Goal: Task Accomplishment & Management: Use online tool/utility

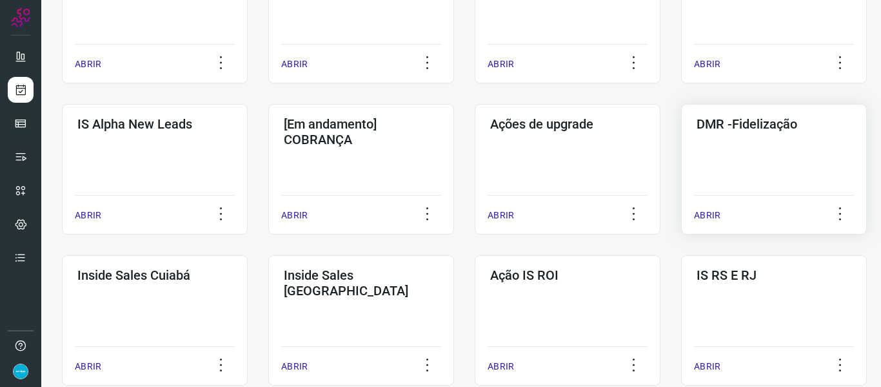
click at [705, 212] on p "ABRIR" at bounding box center [707, 215] width 26 height 14
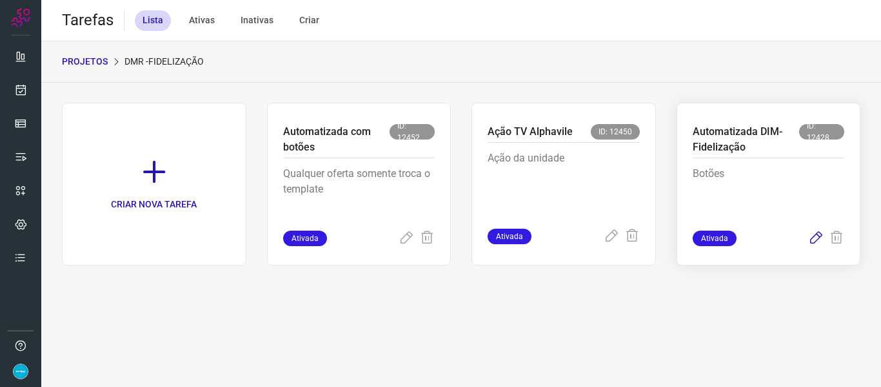
click at [820, 235] on icon at bounding box center [816, 237] width 15 height 15
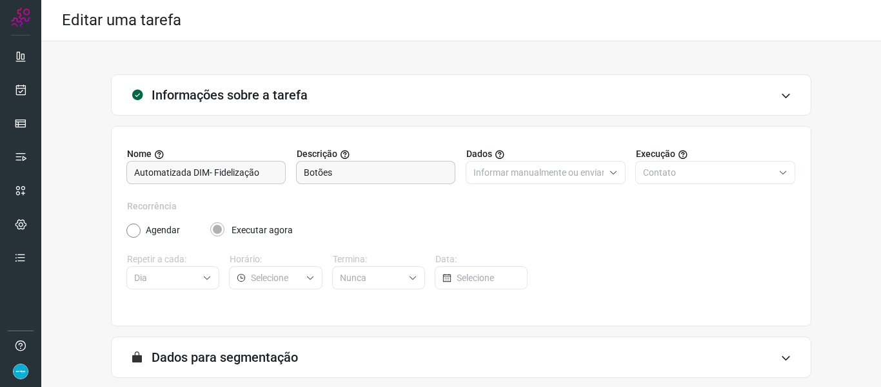
scroll to position [117, 0]
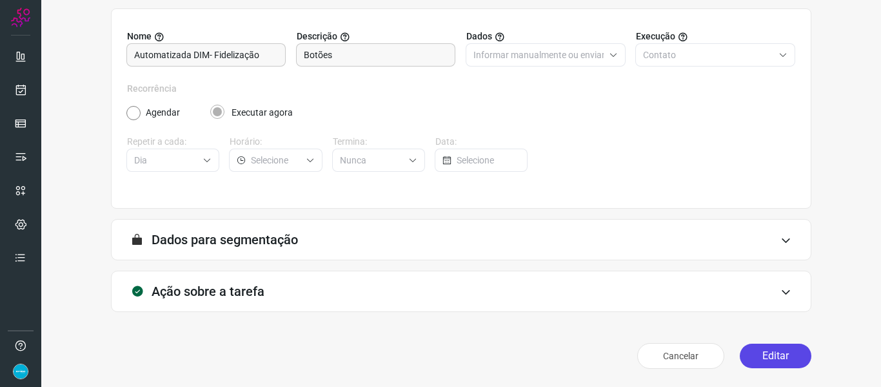
click at [779, 353] on button "Editar" at bounding box center [776, 355] width 72 height 25
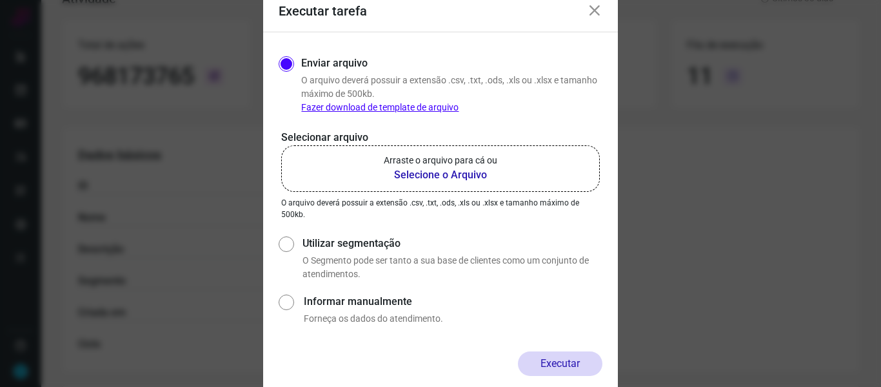
click at [440, 177] on b "Selecione o Arquivo" at bounding box center [441, 174] width 114 height 15
click at [0, 0] on input "Arraste o arquivo para cá ou Selecione o Arquivo" at bounding box center [0, 0] width 0 height 0
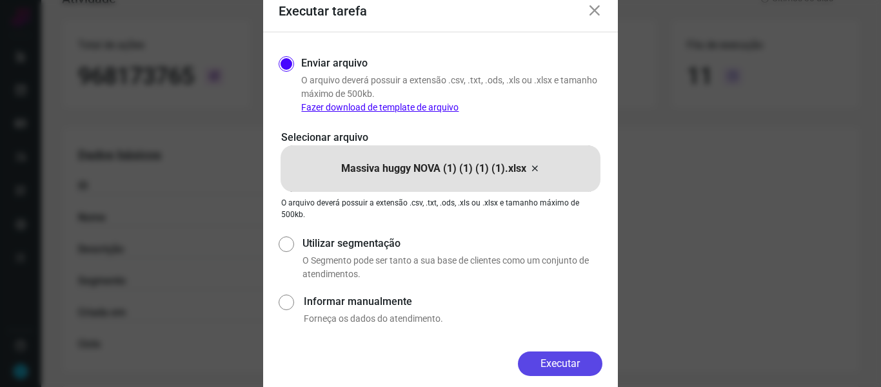
click at [570, 372] on button "Executar" at bounding box center [560, 363] width 85 height 25
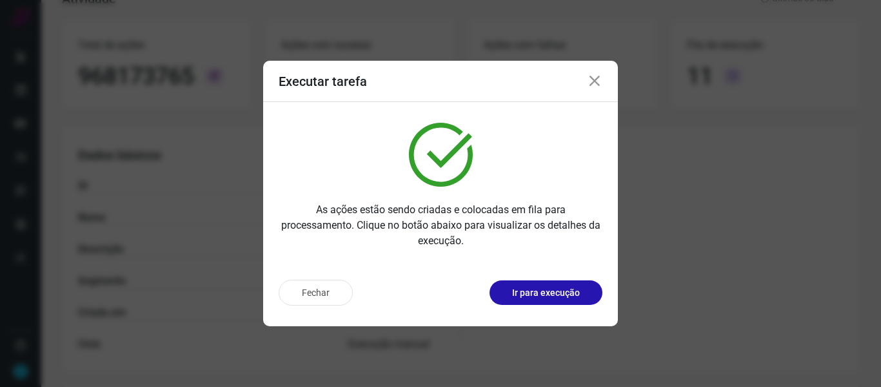
click at [587, 82] on icon at bounding box center [594, 81] width 15 height 15
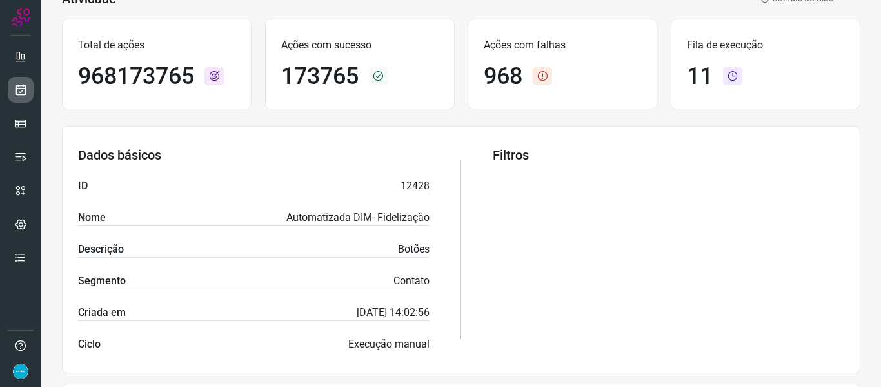
click at [16, 95] on icon at bounding box center [21, 89] width 14 height 13
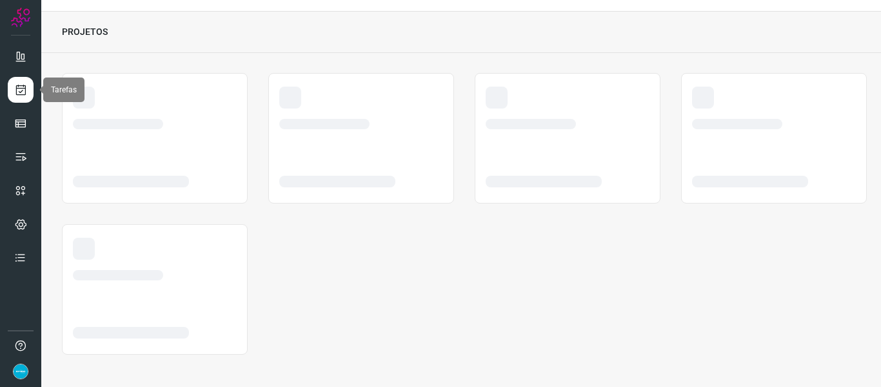
scroll to position [30, 0]
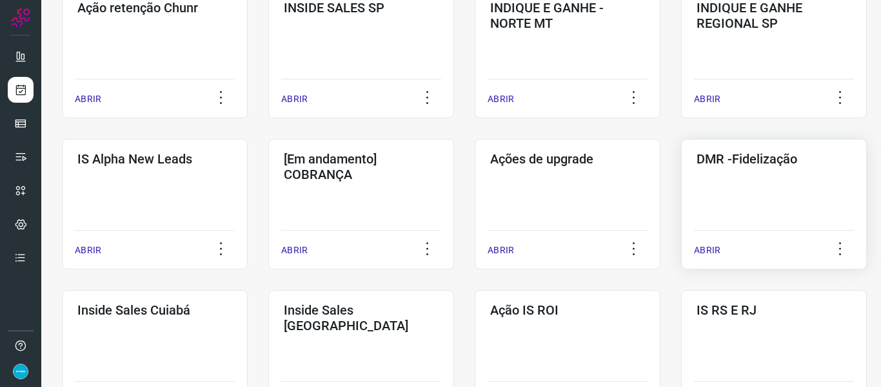
click at [701, 254] on p "ABRIR" at bounding box center [707, 250] width 26 height 14
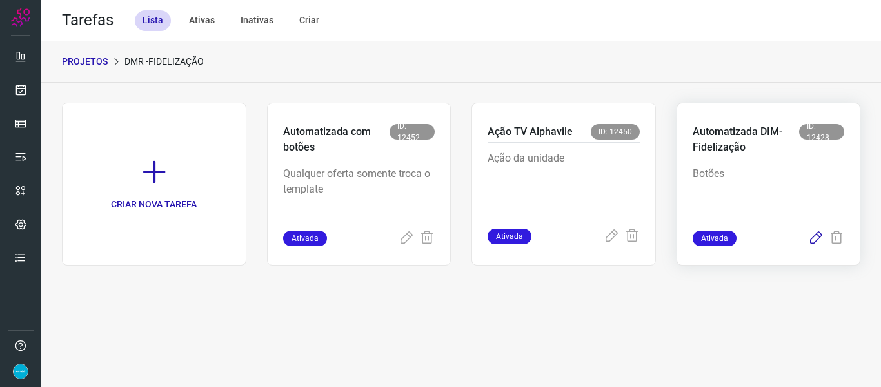
click at [815, 244] on icon at bounding box center [816, 237] width 15 height 15
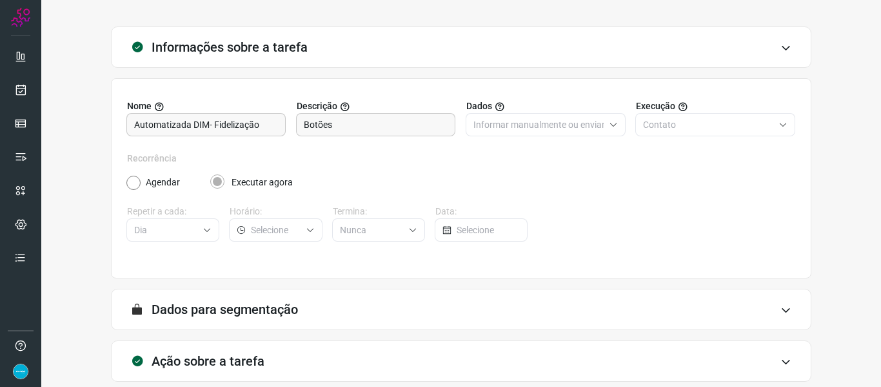
scroll to position [117, 0]
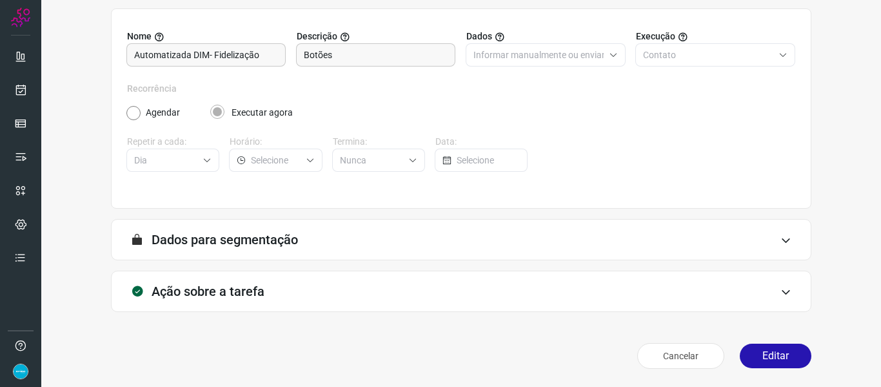
drag, startPoint x: 774, startPoint y: 367, endPoint x: 805, endPoint y: 318, distance: 57.5
click at [774, 367] on button "Editar" at bounding box center [776, 355] width 72 height 25
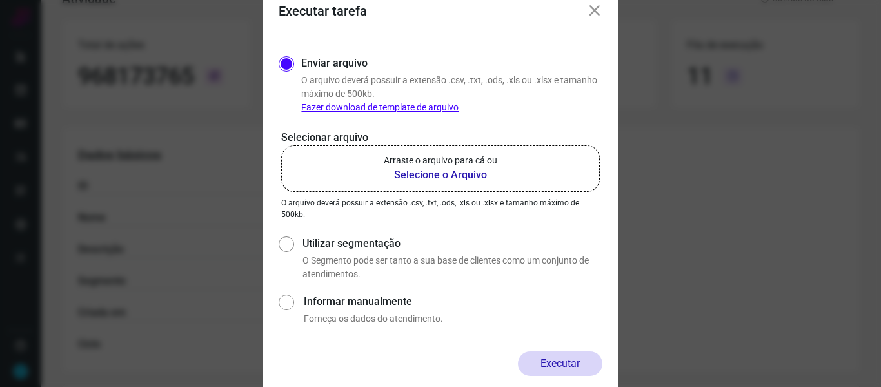
click at [433, 172] on b "Selecione o Arquivo" at bounding box center [441, 174] width 114 height 15
click at [0, 0] on input "Arraste o arquivo para cá ou Selecione o Arquivo" at bounding box center [0, 0] width 0 height 0
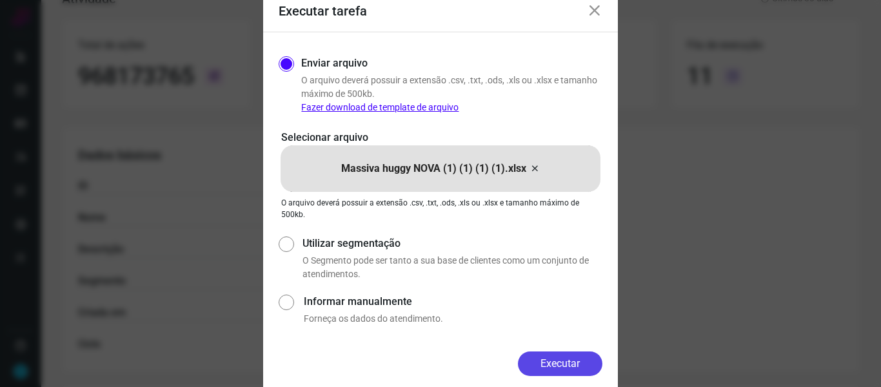
click at [545, 363] on button "Executar" at bounding box center [560, 363] width 85 height 25
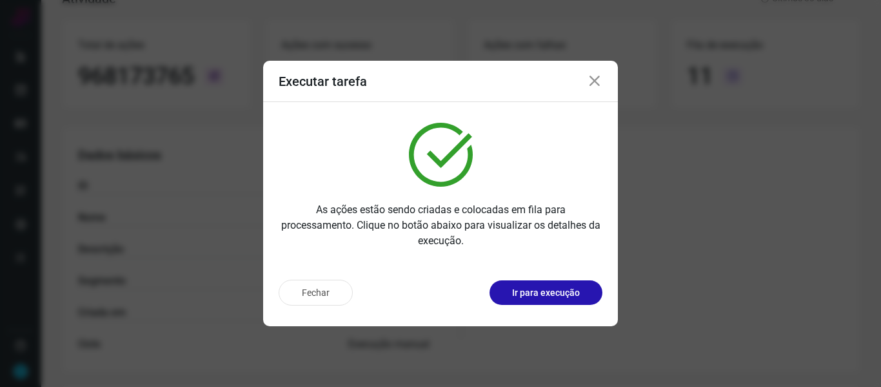
click at [597, 79] on icon at bounding box center [594, 81] width 15 height 15
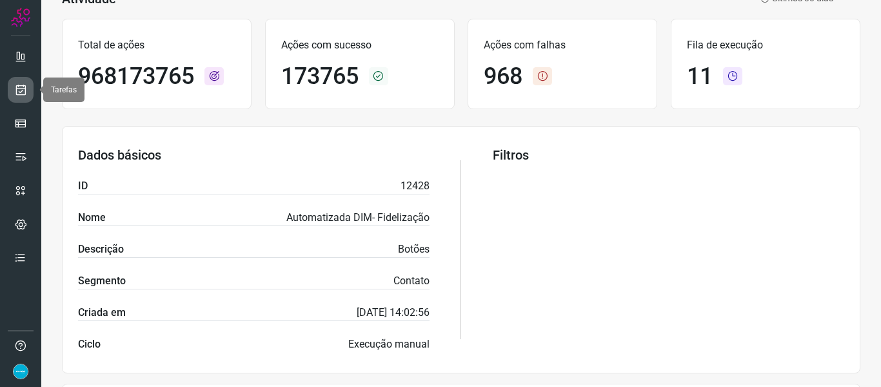
click at [24, 88] on icon at bounding box center [21, 89] width 14 height 13
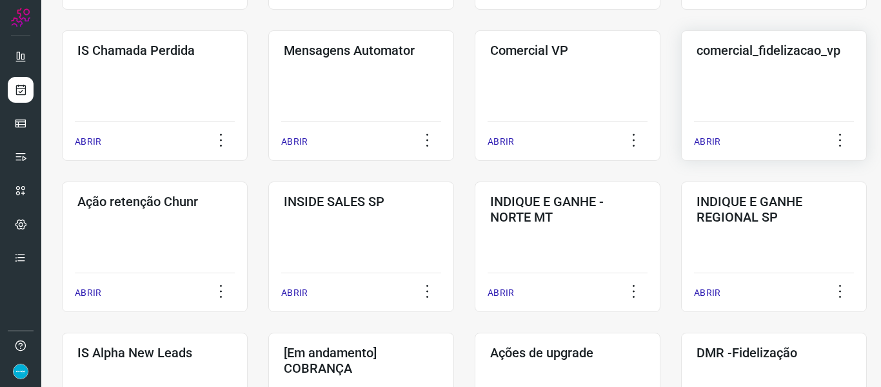
scroll to position [417, 0]
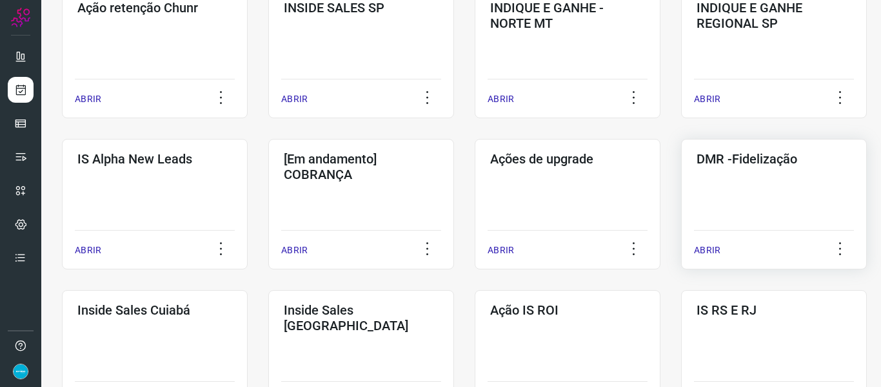
click at [709, 252] on p "ABRIR" at bounding box center [707, 250] width 26 height 14
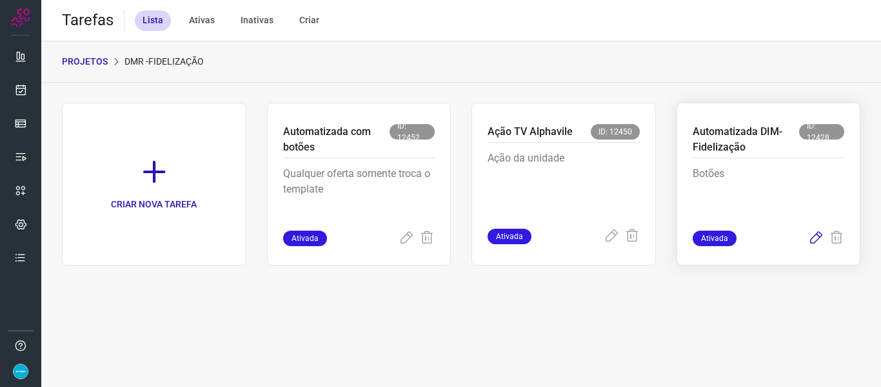
click at [815, 236] on icon at bounding box center [816, 237] width 15 height 15
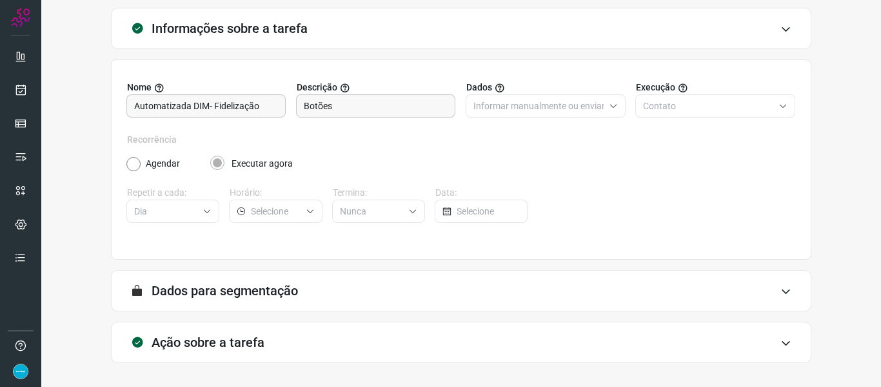
scroll to position [117, 0]
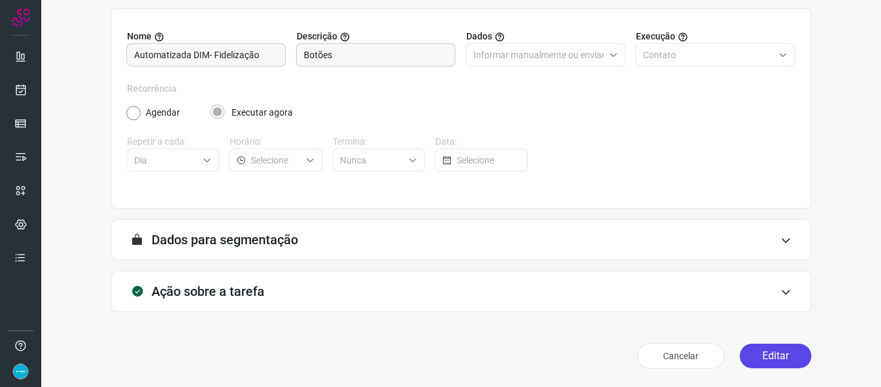
click at [788, 353] on button "Editar" at bounding box center [776, 355] width 72 height 25
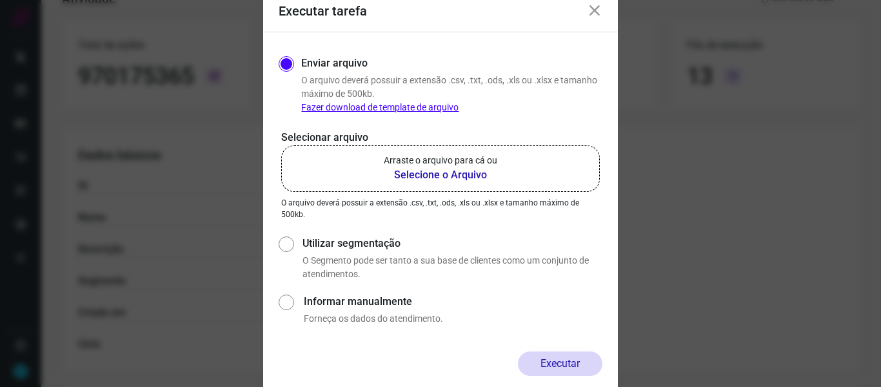
click at [427, 174] on b "Selecione o Arquivo" at bounding box center [441, 174] width 114 height 15
click at [0, 0] on input "Arraste o arquivo para cá ou Selecione o Arquivo" at bounding box center [0, 0] width 0 height 0
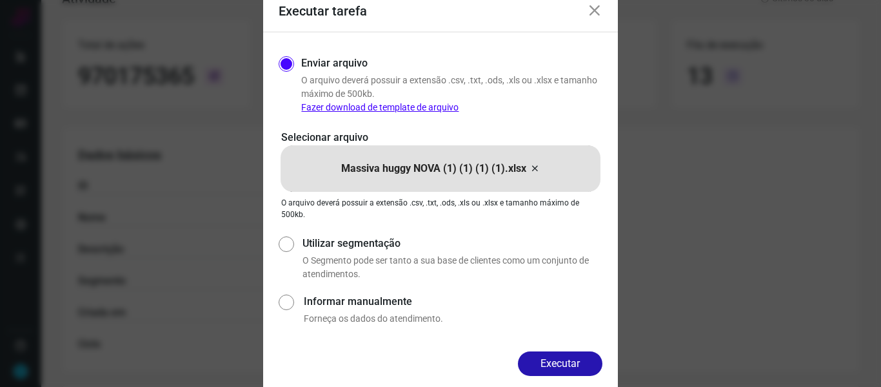
drag, startPoint x: 587, startPoint y: 361, endPoint x: 539, endPoint y: 15, distance: 349.8
click at [587, 362] on button "Executar" at bounding box center [560, 363] width 85 height 25
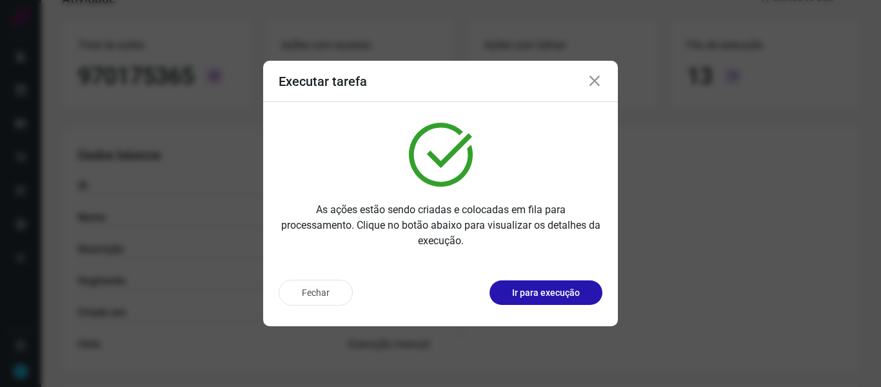
click at [595, 83] on icon at bounding box center [594, 81] width 15 height 15
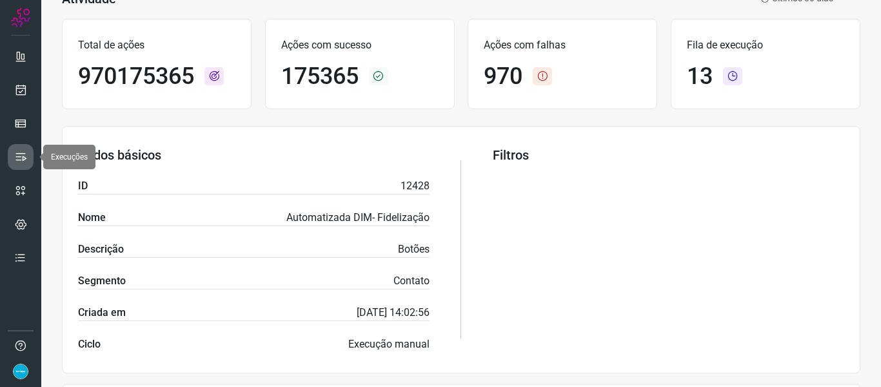
click at [18, 162] on icon at bounding box center [20, 156] width 13 height 13
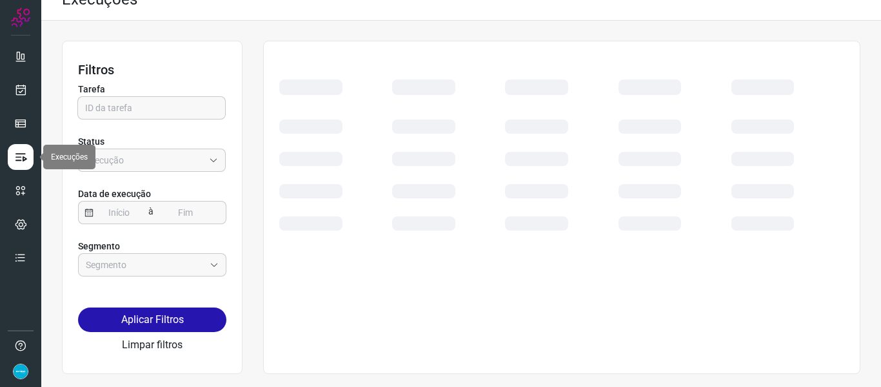
scroll to position [21, 0]
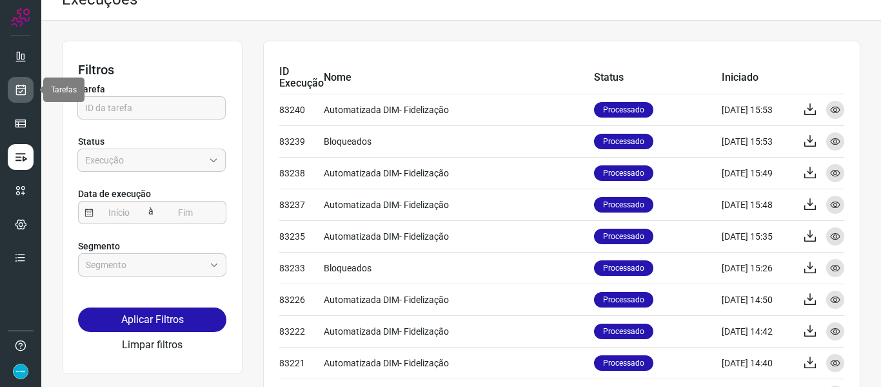
click at [13, 86] on link at bounding box center [21, 90] width 26 height 26
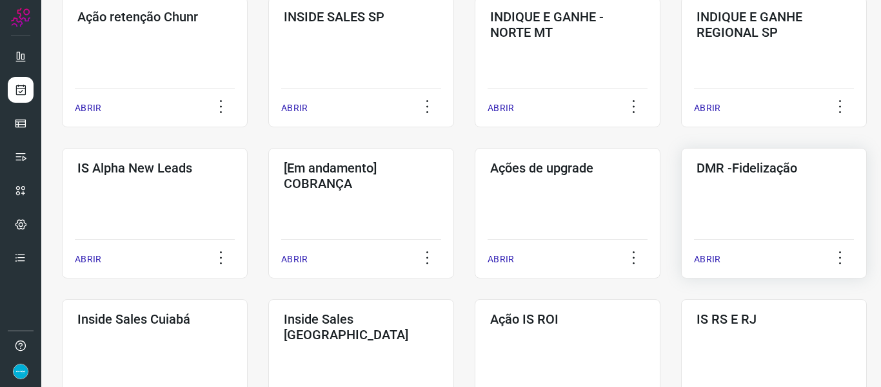
click at [710, 256] on p "ABRIR" at bounding box center [707, 259] width 26 height 14
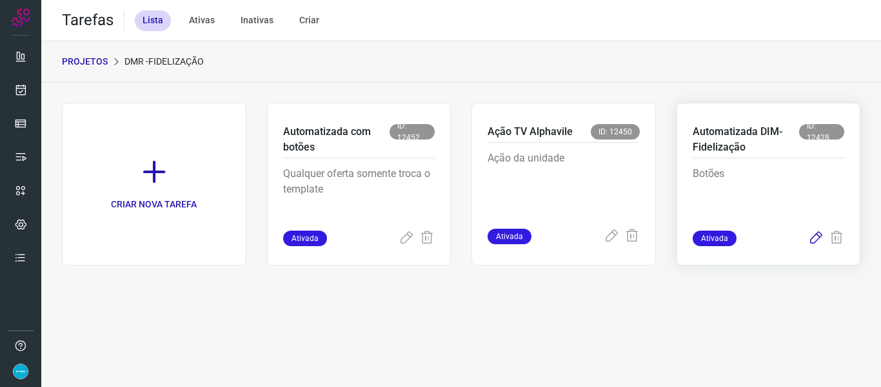
click at [809, 236] on icon at bounding box center [816, 237] width 15 height 15
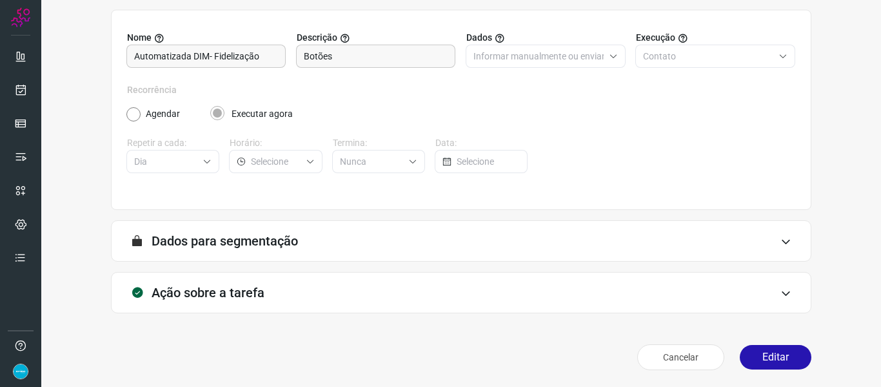
scroll to position [117, 0]
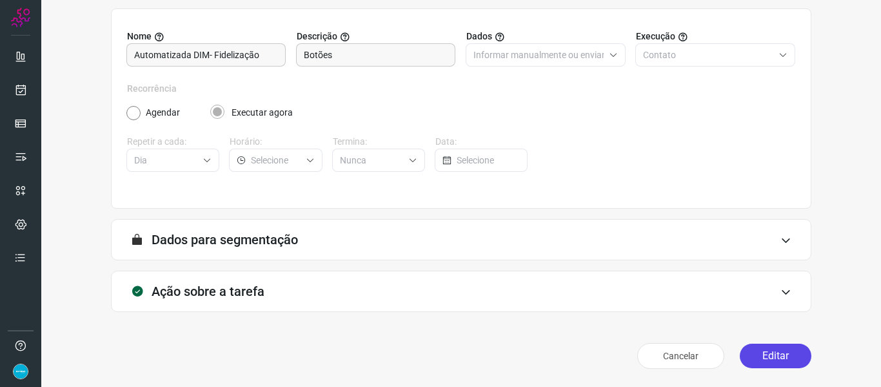
click at [779, 350] on button "Editar" at bounding box center [776, 355] width 72 height 25
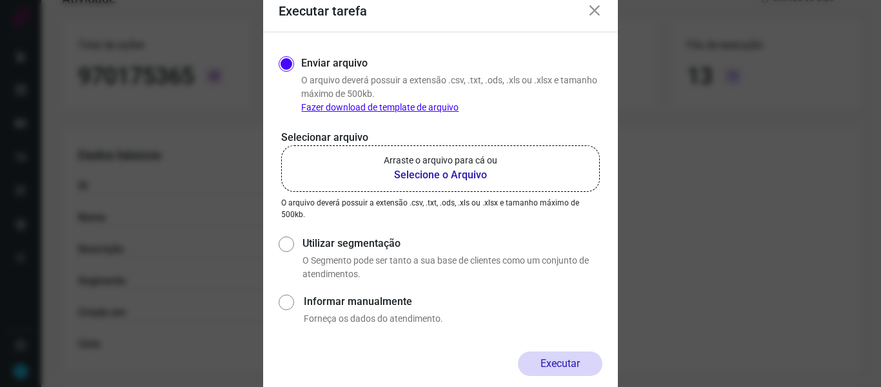
click at [443, 177] on b "Selecione o Arquivo" at bounding box center [441, 174] width 114 height 15
click at [0, 0] on input "Arraste o arquivo para cá ou Selecione o Arquivo" at bounding box center [0, 0] width 0 height 0
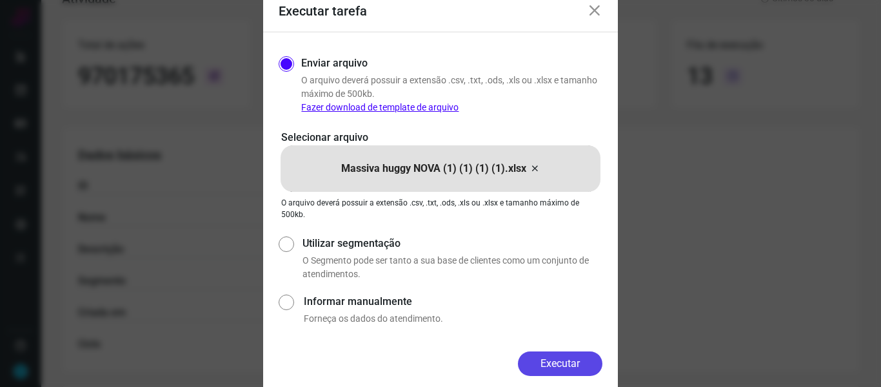
click at [558, 368] on button "Executar" at bounding box center [560, 363] width 85 height 25
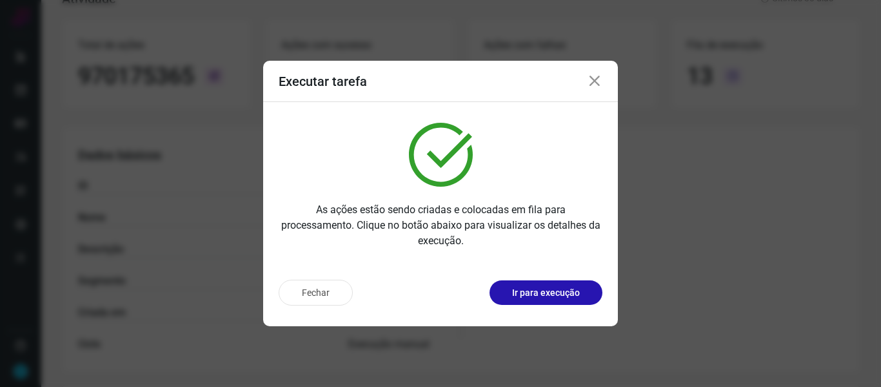
click at [594, 85] on icon at bounding box center [594, 81] width 15 height 15
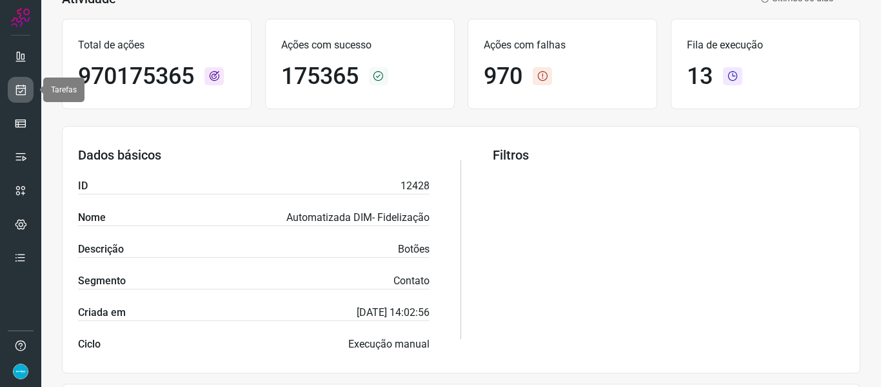
click at [17, 96] on icon at bounding box center [21, 89] width 14 height 13
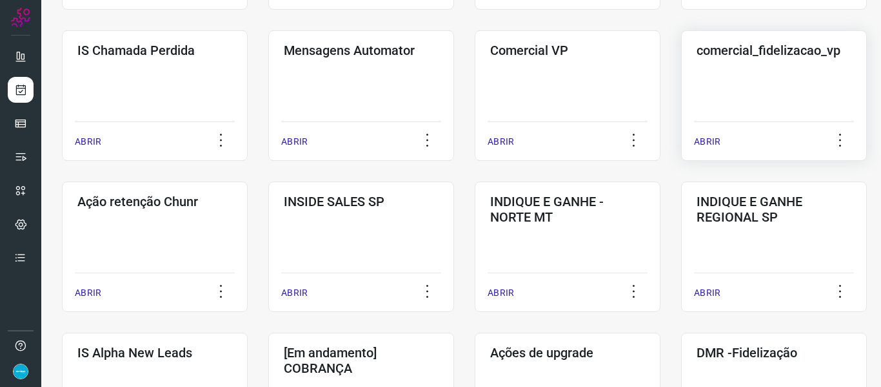
scroll to position [352, 0]
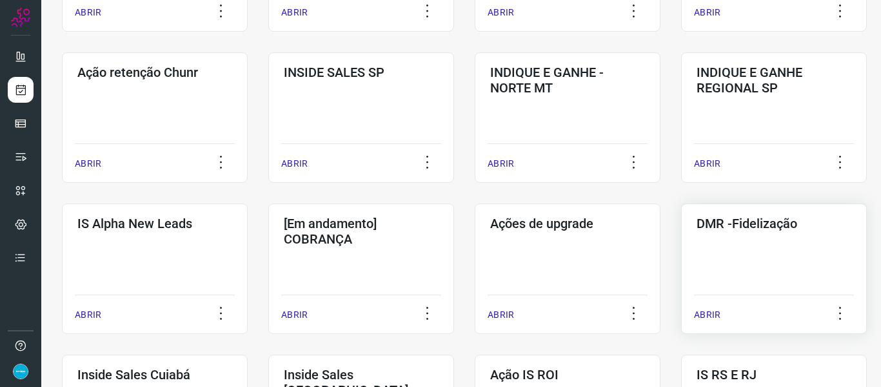
click at [705, 303] on div "ABRIR" at bounding box center [774, 310] width 160 height 32
click at [710, 316] on p "ABRIR" at bounding box center [707, 315] width 26 height 14
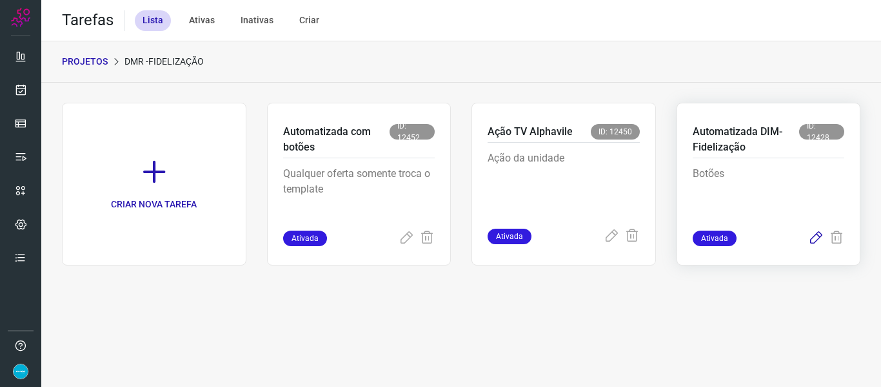
click at [818, 239] on icon at bounding box center [816, 237] width 15 height 15
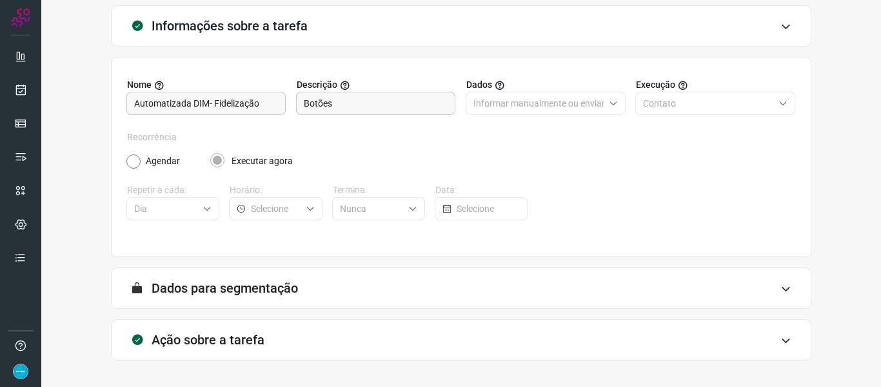
scroll to position [117, 0]
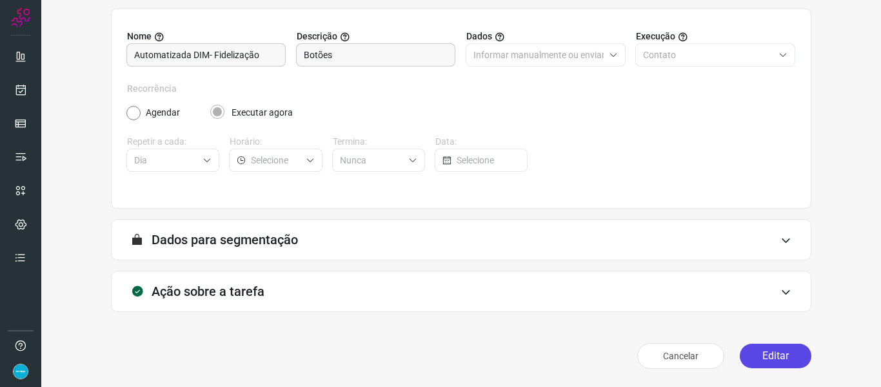
click at [783, 355] on button "Editar" at bounding box center [776, 355] width 72 height 25
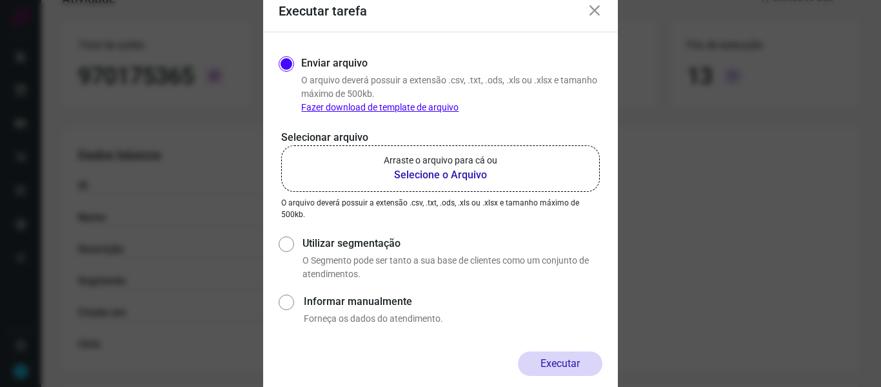
click at [424, 170] on b "Selecione o Arquivo" at bounding box center [441, 174] width 114 height 15
click at [0, 0] on input "Arraste o arquivo para cá ou Selecione o Arquivo" at bounding box center [0, 0] width 0 height 0
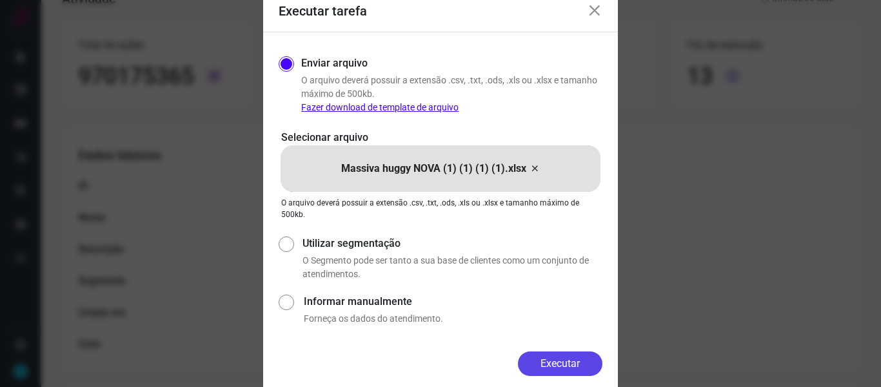
click at [579, 358] on button "Executar" at bounding box center [560, 363] width 85 height 25
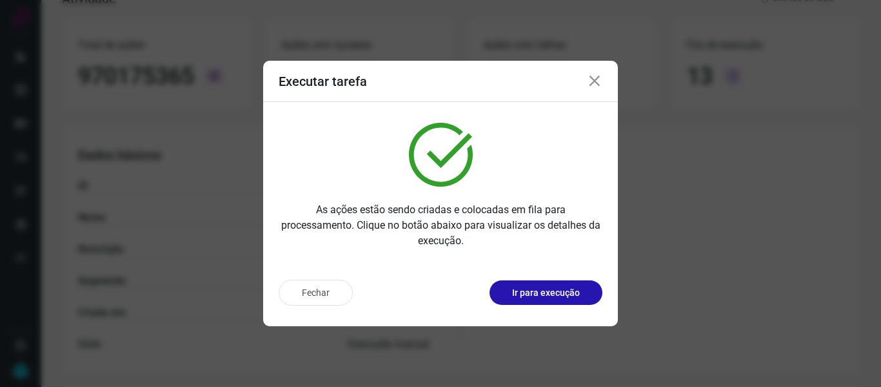
click at [595, 83] on icon at bounding box center [594, 81] width 15 height 15
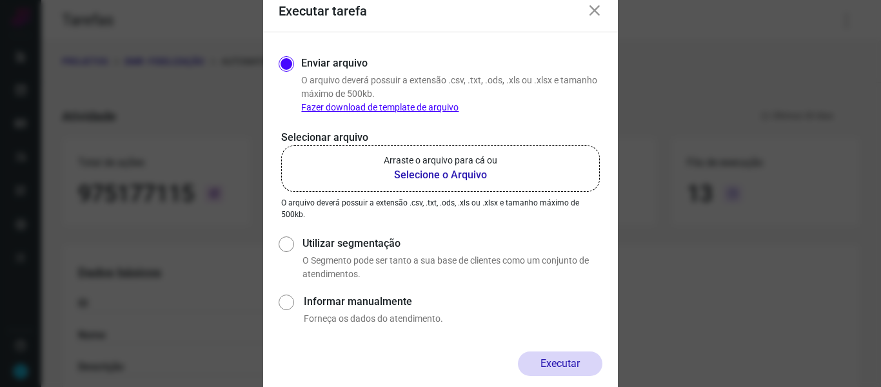
click at [453, 177] on b "Selecione o Arquivo" at bounding box center [441, 174] width 114 height 15
click at [0, 0] on input "Arraste o arquivo para cá ou Selecione o Arquivo" at bounding box center [0, 0] width 0 height 0
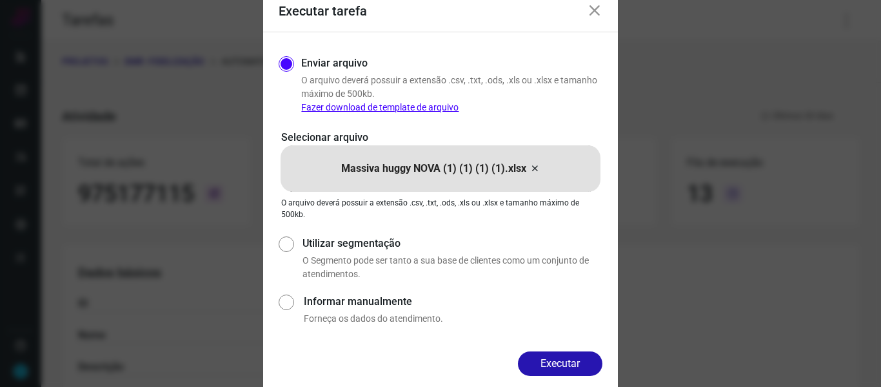
drag, startPoint x: 570, startPoint y: 363, endPoint x: 569, endPoint y: 332, distance: 31.6
click at [570, 364] on button "Executar" at bounding box center [560, 363] width 85 height 25
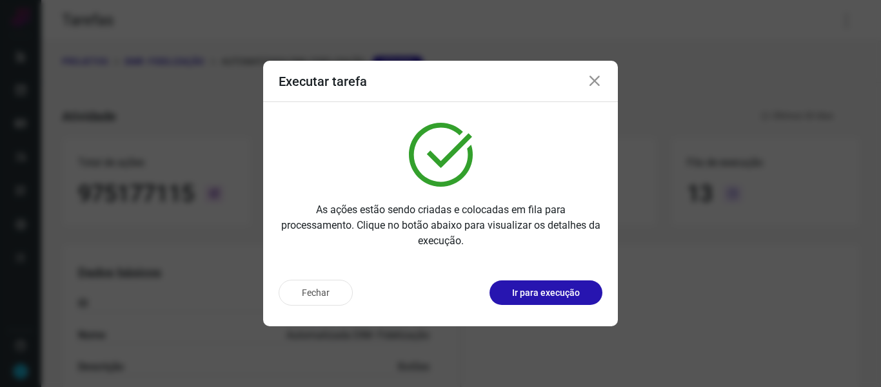
click at [593, 75] on icon at bounding box center [594, 81] width 15 height 15
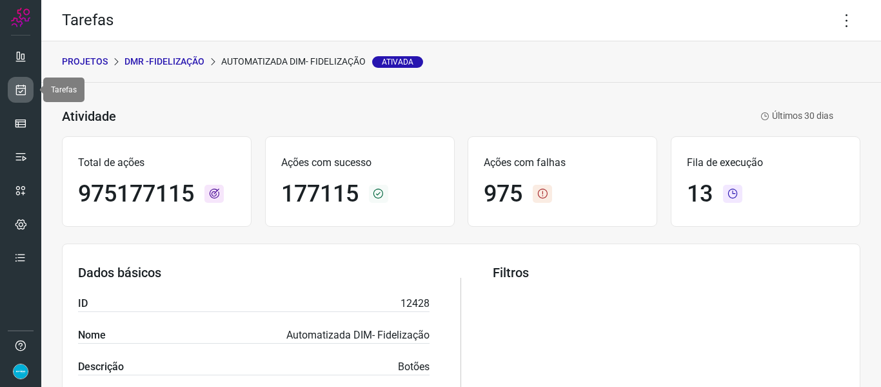
click at [20, 88] on icon at bounding box center [21, 89] width 14 height 13
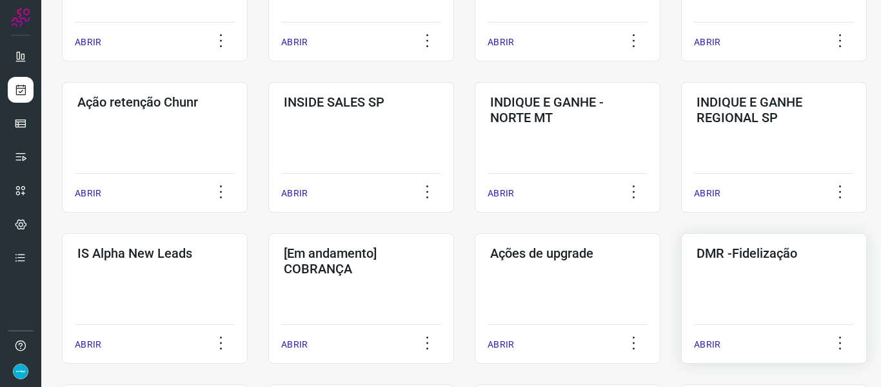
click at [705, 347] on p "ABRIR" at bounding box center [707, 344] width 26 height 14
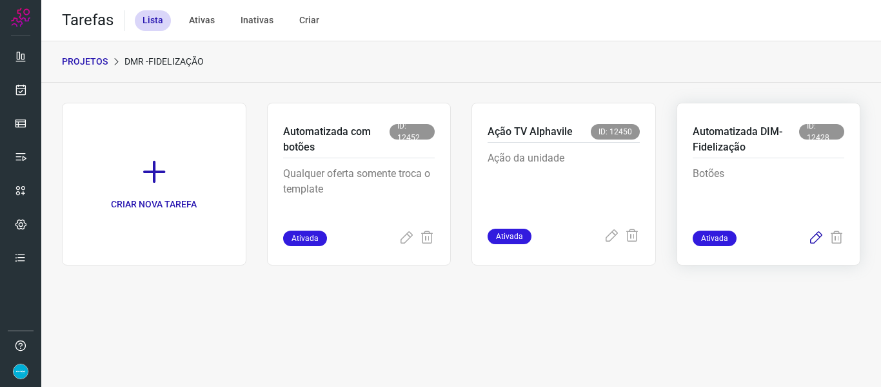
click at [819, 238] on icon at bounding box center [816, 237] width 15 height 15
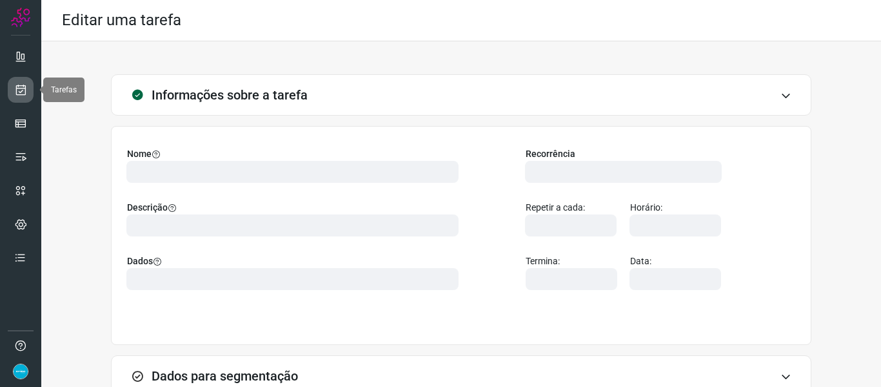
click at [14, 94] on icon at bounding box center [21, 89] width 14 height 13
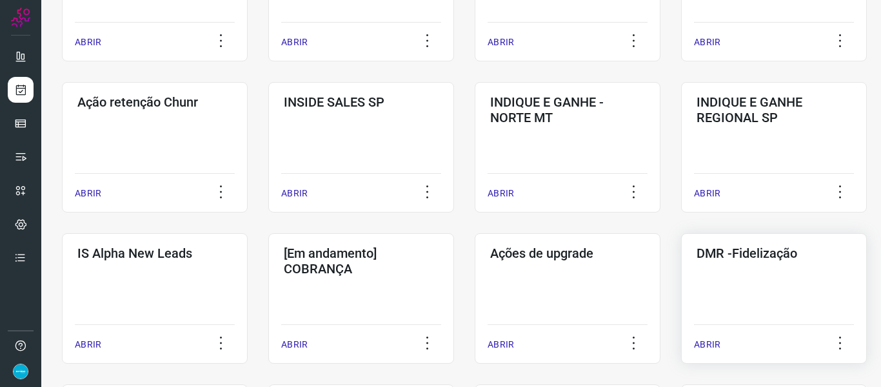
click at [703, 341] on p "ABRIR" at bounding box center [707, 344] width 26 height 14
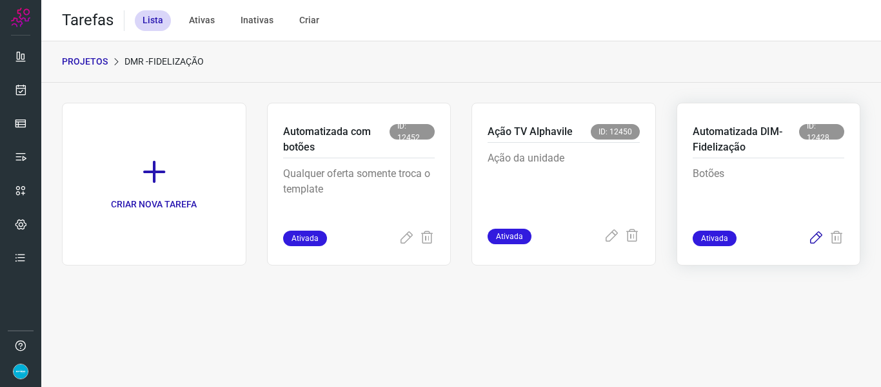
click at [811, 242] on icon at bounding box center [816, 237] width 15 height 15
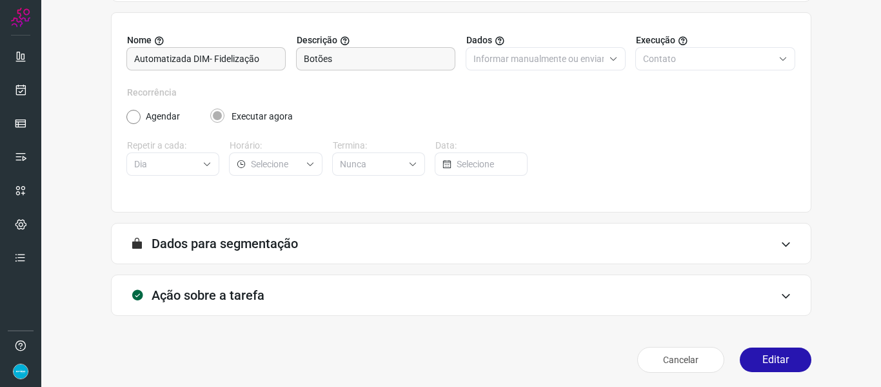
scroll to position [117, 0]
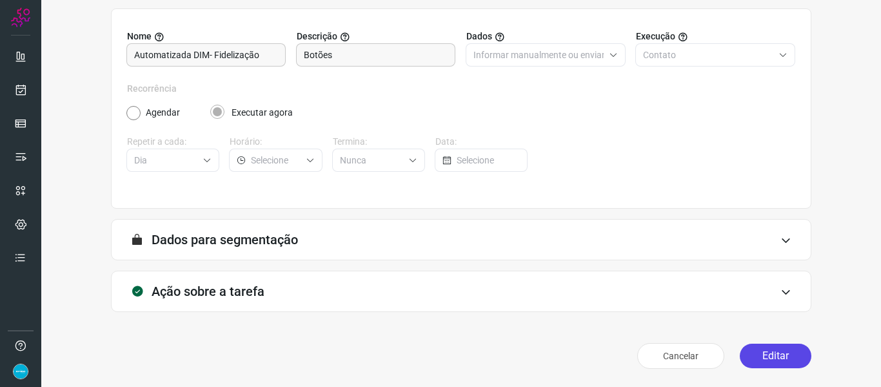
click at [787, 349] on button "Editar" at bounding box center [776, 355] width 72 height 25
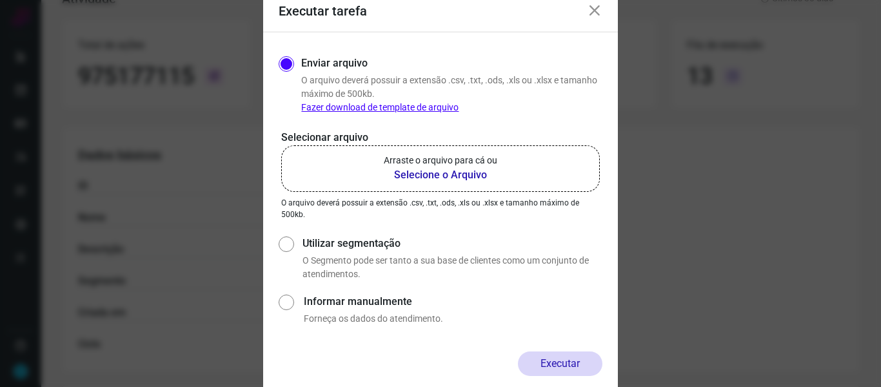
click at [470, 171] on b "Selecione o Arquivo" at bounding box center [441, 174] width 114 height 15
click at [0, 0] on input "Arraste o arquivo para cá ou Selecione o Arquivo" at bounding box center [0, 0] width 0 height 0
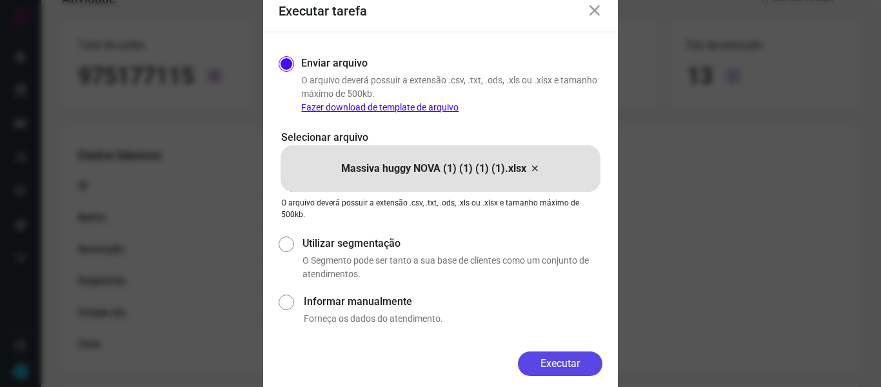
click at [571, 366] on button "Executar" at bounding box center [560, 363] width 85 height 25
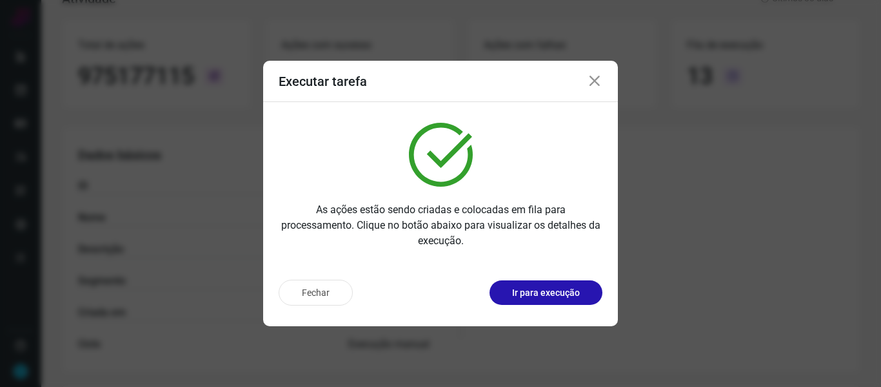
click at [596, 81] on icon at bounding box center [594, 81] width 15 height 15
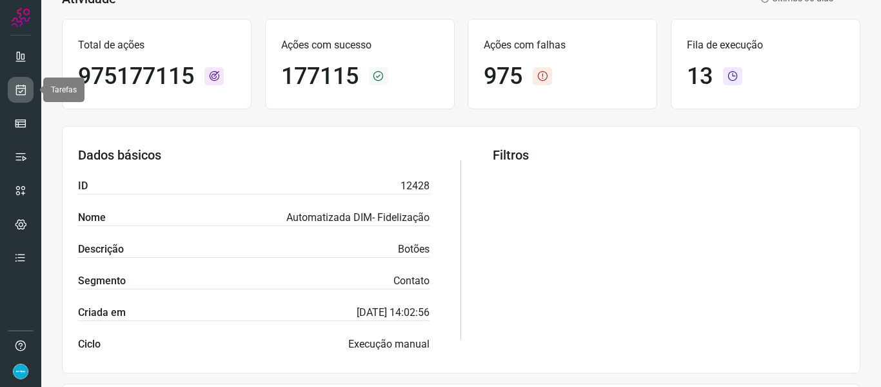
click at [24, 92] on icon at bounding box center [21, 89] width 14 height 13
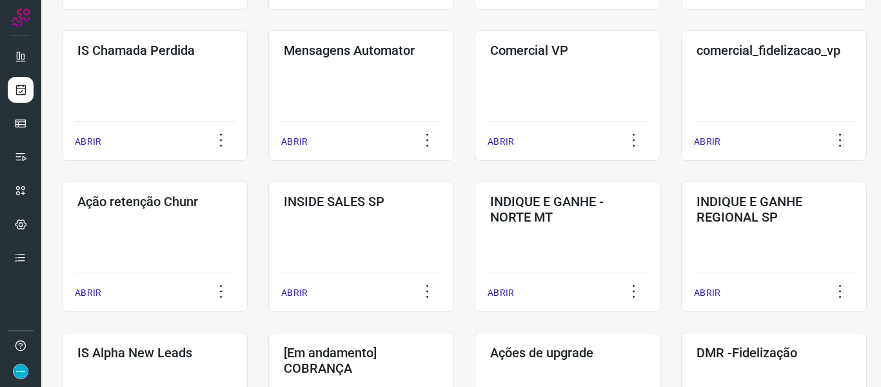
scroll to position [288, 0]
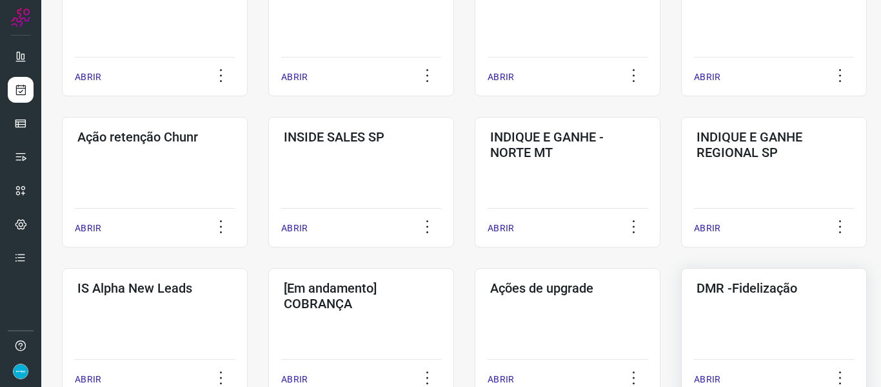
click at [704, 383] on p "ABRIR" at bounding box center [707, 379] width 26 height 14
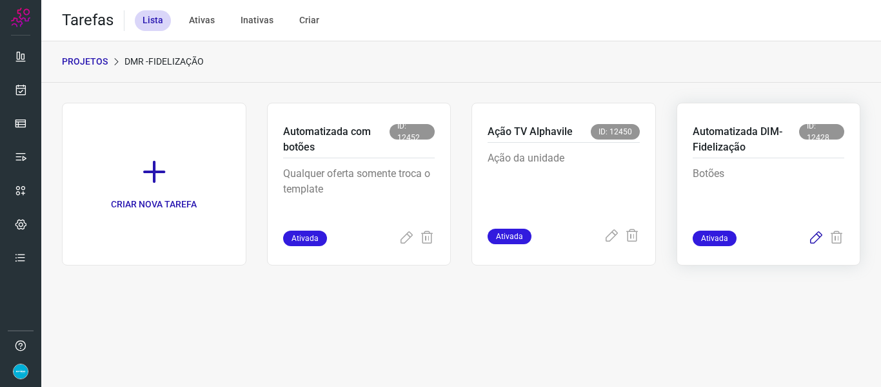
click at [817, 237] on icon at bounding box center [816, 237] width 15 height 15
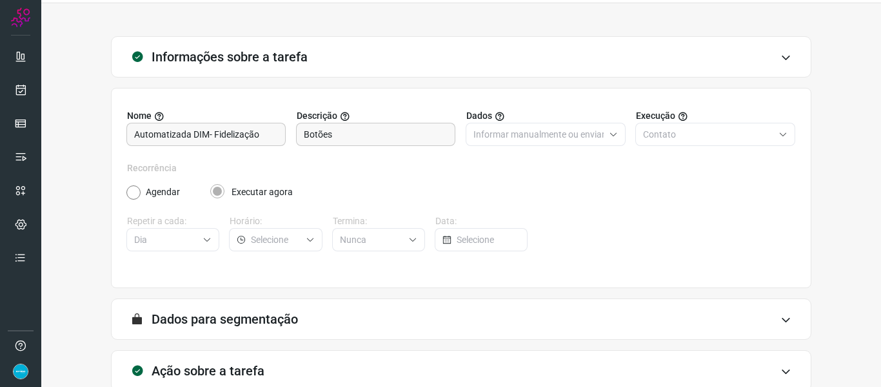
scroll to position [117, 0]
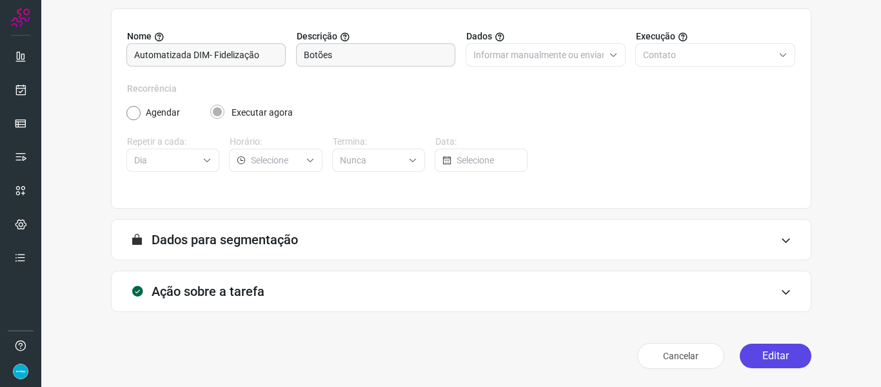
click at [775, 357] on button "Editar" at bounding box center [776, 355] width 72 height 25
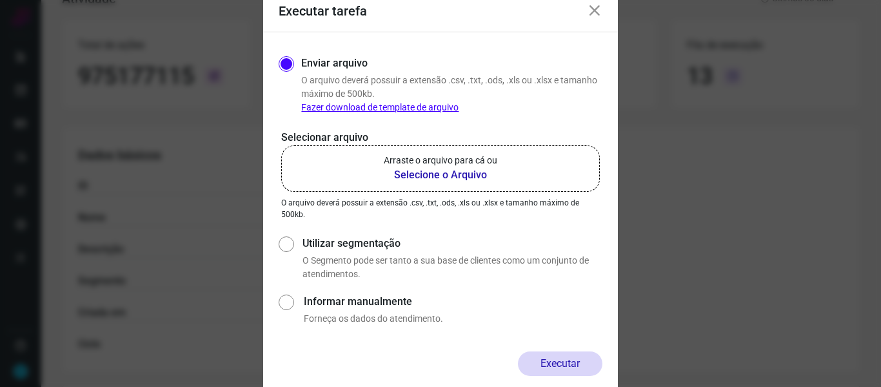
click at [452, 171] on b "Selecione o Arquivo" at bounding box center [441, 174] width 114 height 15
click at [0, 0] on input "Arraste o arquivo para cá ou Selecione o Arquivo" at bounding box center [0, 0] width 0 height 0
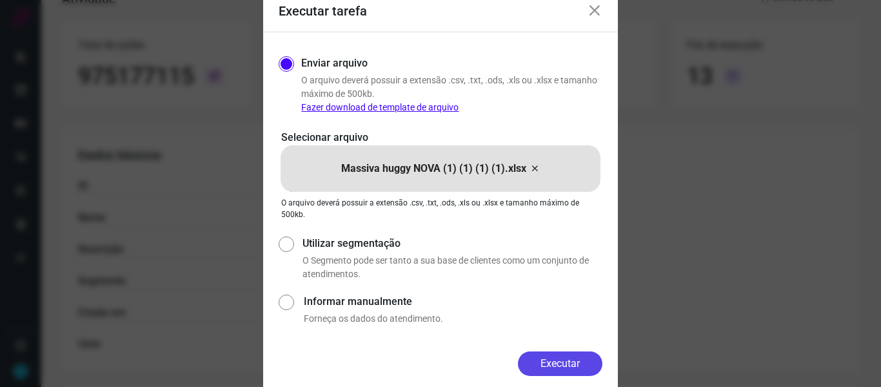
click at [575, 357] on button "Executar" at bounding box center [560, 363] width 85 height 25
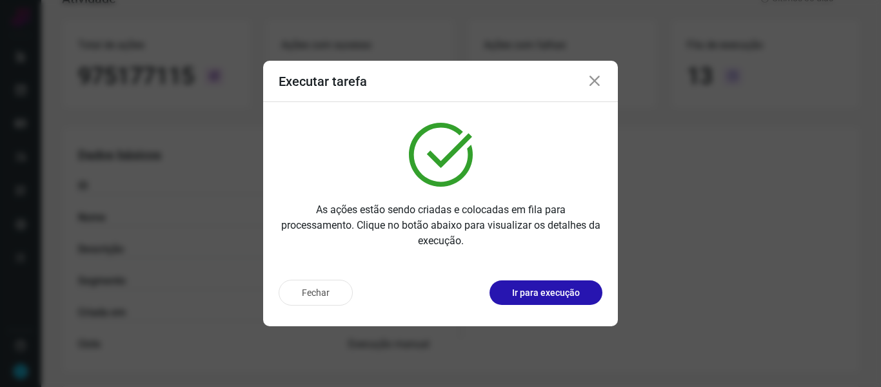
click at [597, 77] on icon at bounding box center [594, 81] width 15 height 15
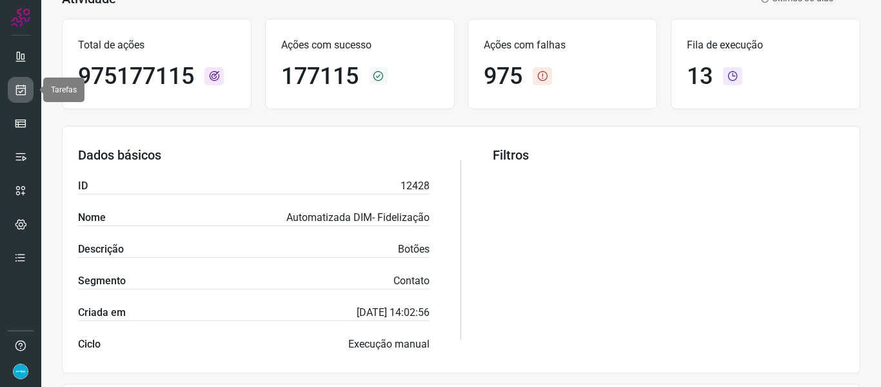
drag, startPoint x: 21, startPoint y: 91, endPoint x: 29, endPoint y: 89, distance: 8.6
click at [21, 91] on icon at bounding box center [21, 89] width 14 height 13
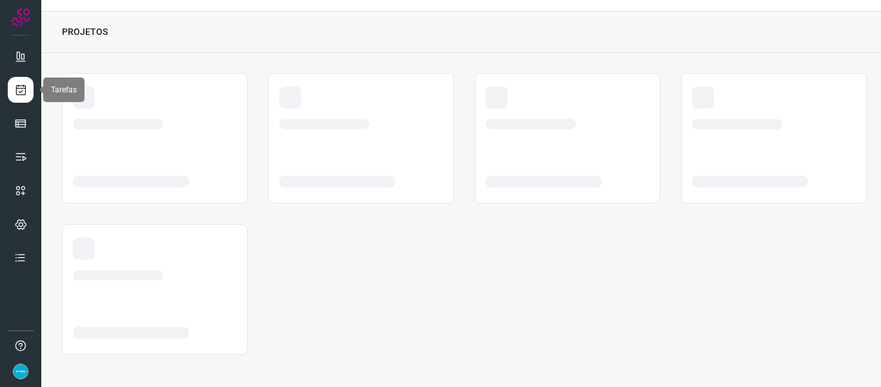
scroll to position [30, 0]
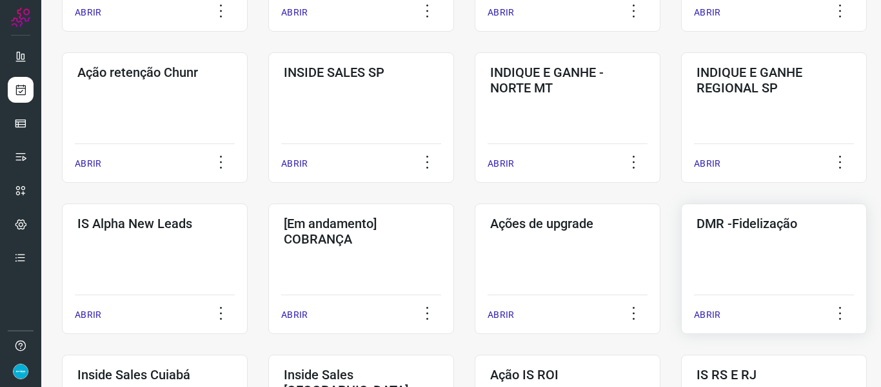
click at [702, 312] on p "ABRIR" at bounding box center [707, 315] width 26 height 14
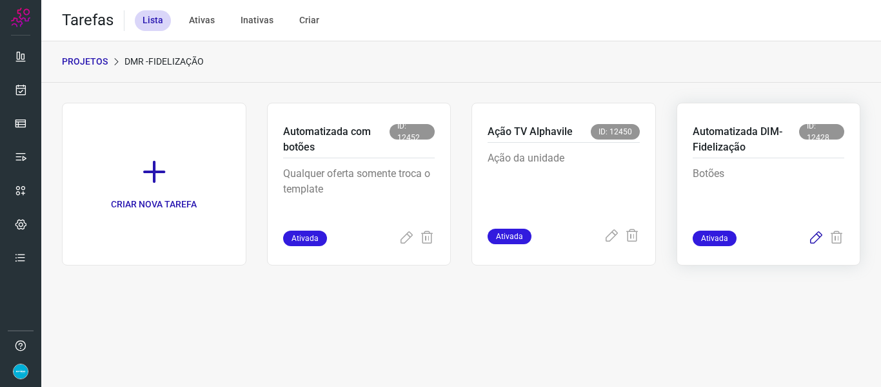
click at [813, 236] on icon at bounding box center [816, 237] width 15 height 15
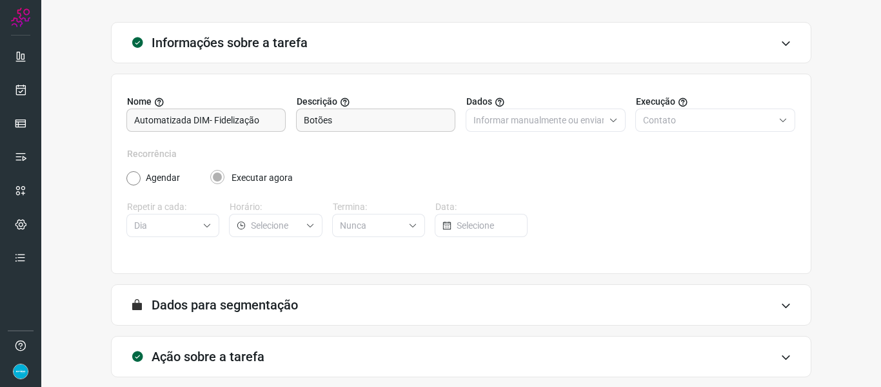
scroll to position [117, 0]
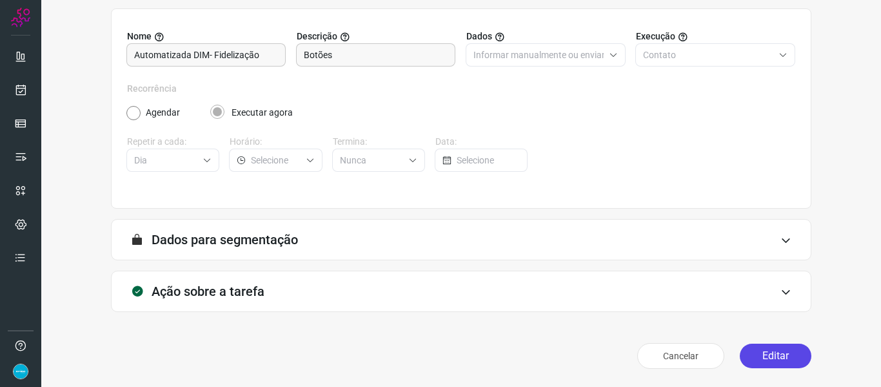
click at [785, 352] on button "Editar" at bounding box center [776, 355] width 72 height 25
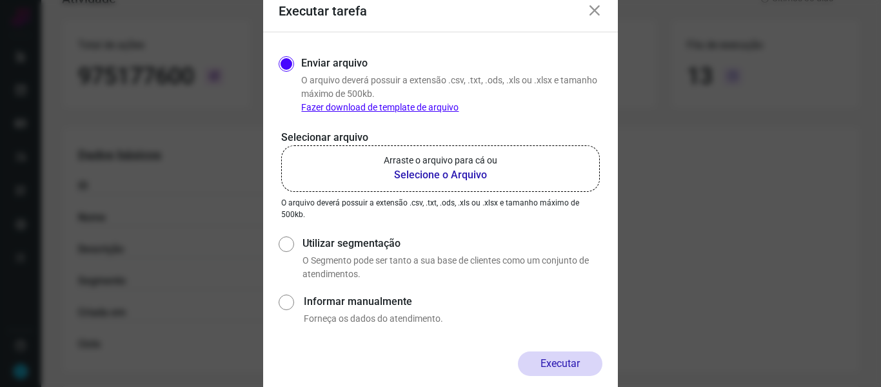
click at [436, 173] on b "Selecione o Arquivo" at bounding box center [441, 174] width 114 height 15
click at [0, 0] on input "Arraste o arquivo para cá ou Selecione o Arquivo" at bounding box center [0, 0] width 0 height 0
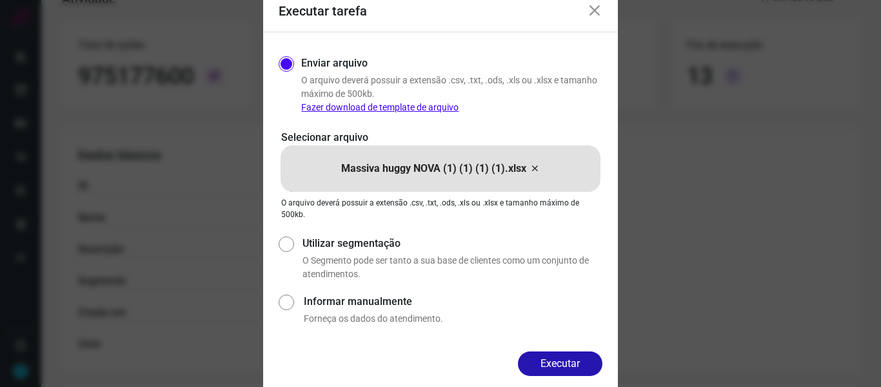
drag, startPoint x: 572, startPoint y: 356, endPoint x: 572, endPoint y: 333, distance: 23.2
click at [572, 356] on button "Executar" at bounding box center [560, 363] width 85 height 25
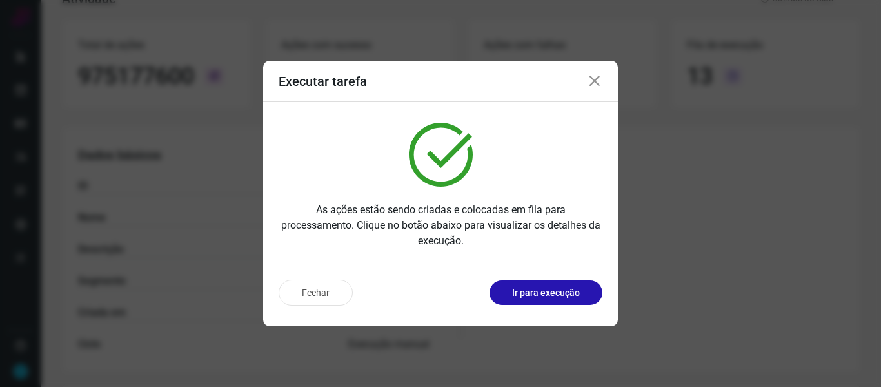
click at [598, 77] on icon at bounding box center [594, 81] width 15 height 15
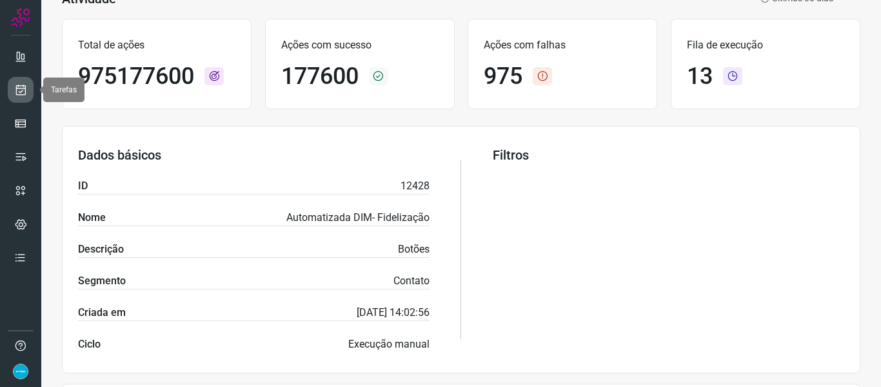
click at [21, 87] on icon at bounding box center [21, 89] width 14 height 13
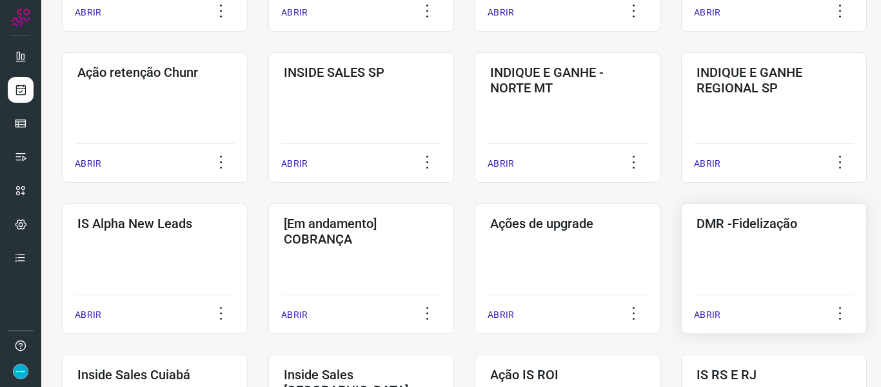
click at [704, 311] on p "ABRIR" at bounding box center [707, 315] width 26 height 14
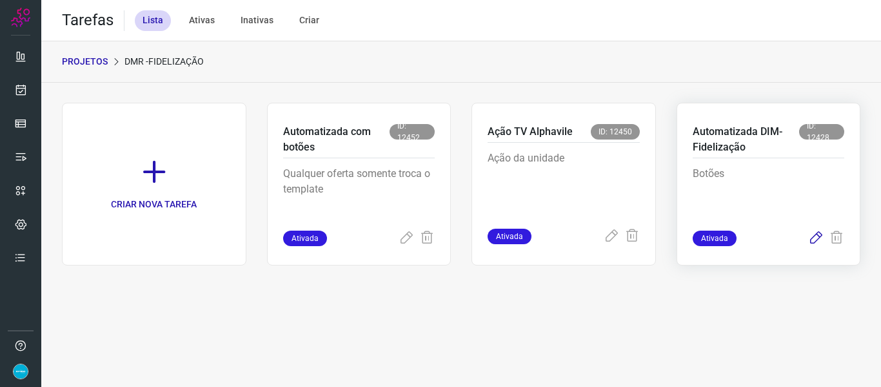
click at [820, 237] on icon at bounding box center [816, 237] width 15 height 15
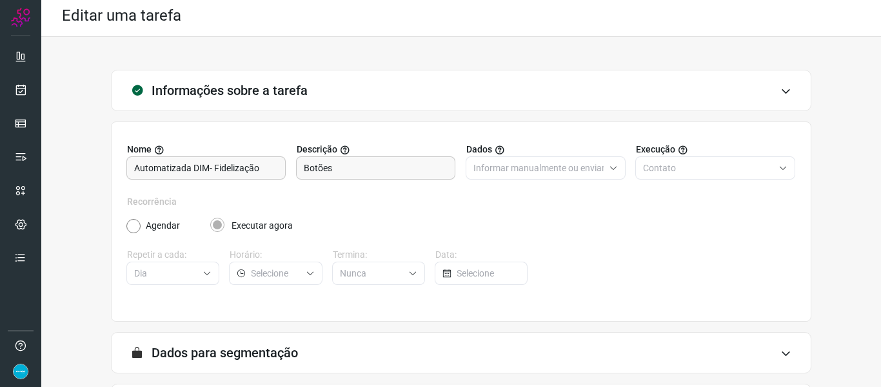
scroll to position [117, 0]
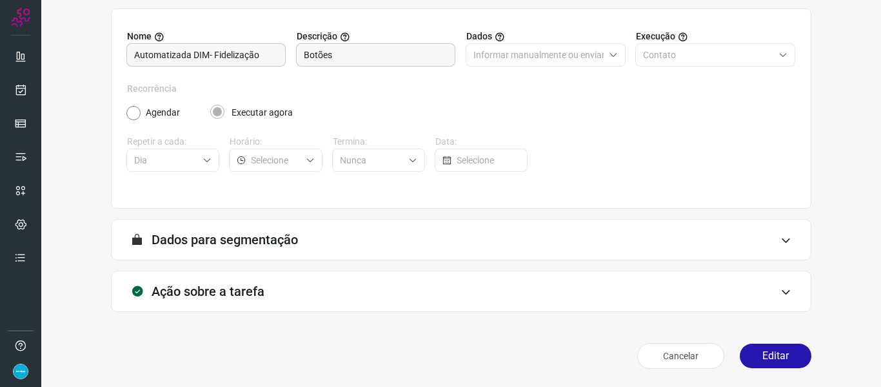
click at [773, 359] on button "Editar" at bounding box center [776, 355] width 72 height 25
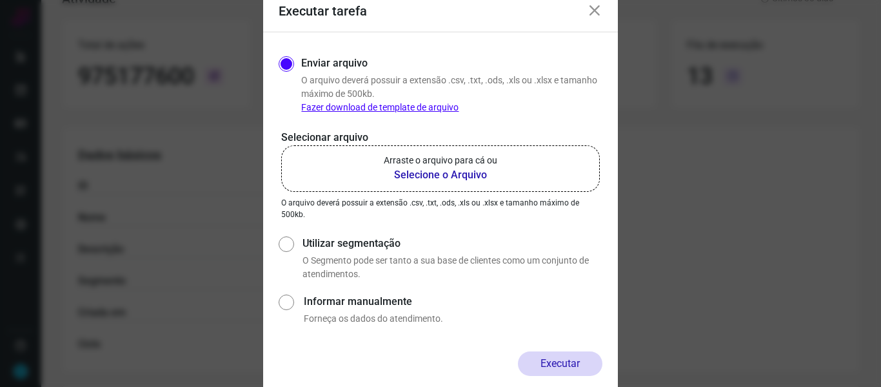
click at [432, 170] on b "Selecione o Arquivo" at bounding box center [441, 174] width 114 height 15
click at [0, 0] on input "Arraste o arquivo para cá ou Selecione o Arquivo" at bounding box center [0, 0] width 0 height 0
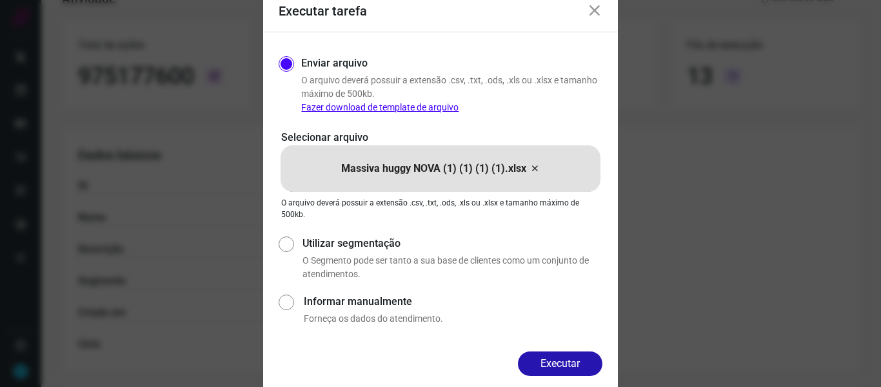
click at [578, 365] on button "Executar" at bounding box center [560, 363] width 85 height 25
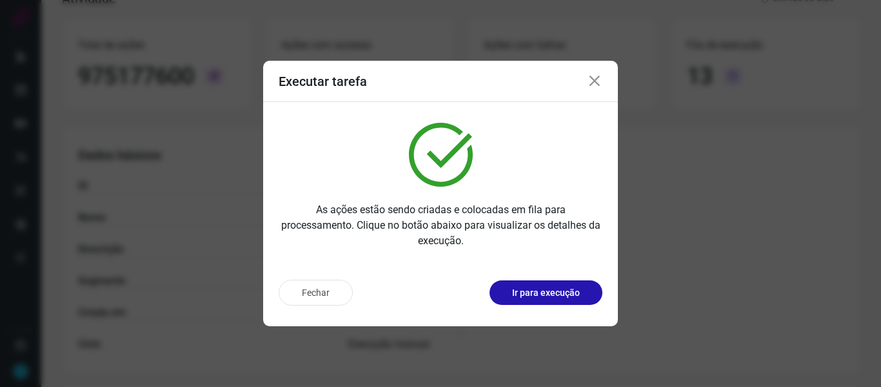
click at [592, 79] on icon at bounding box center [594, 81] width 15 height 15
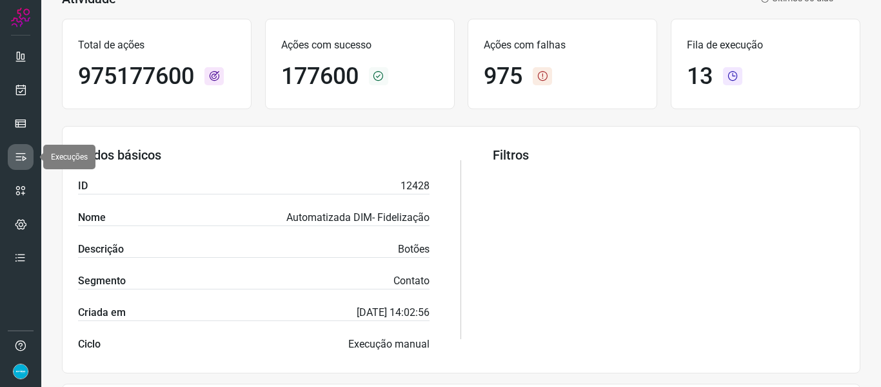
click at [23, 148] on link at bounding box center [21, 157] width 26 height 26
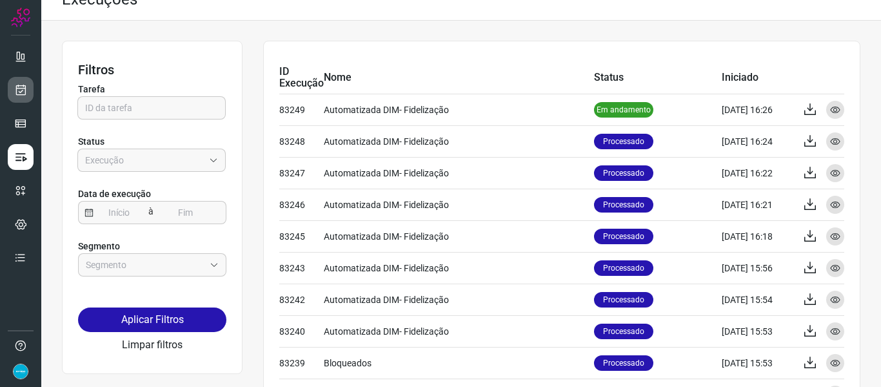
click at [26, 91] on icon at bounding box center [21, 89] width 14 height 13
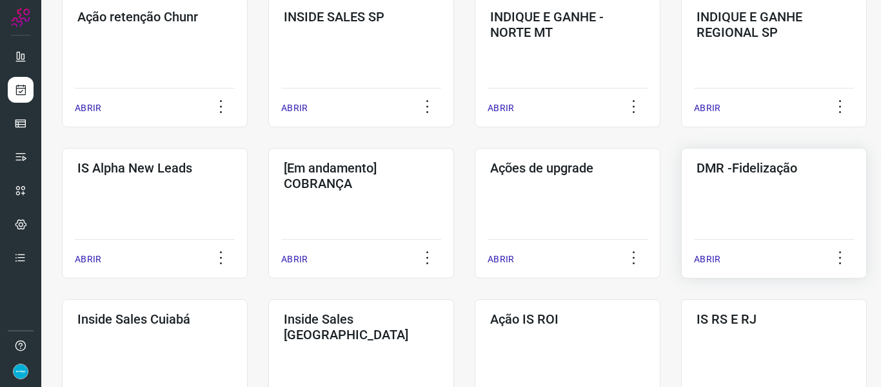
click at [703, 256] on p "ABRIR" at bounding box center [707, 259] width 26 height 14
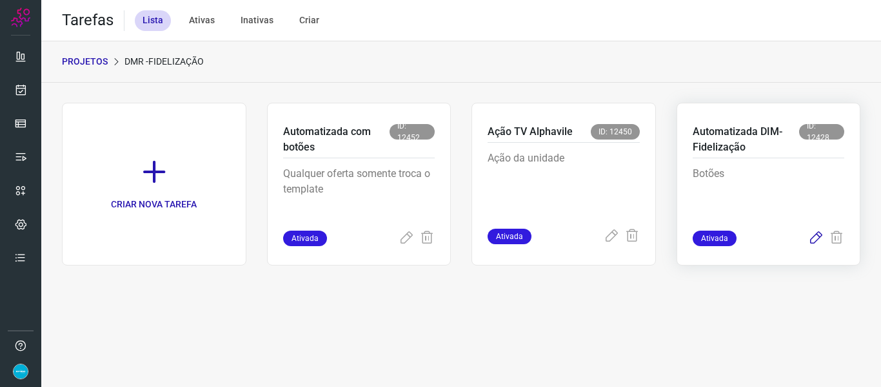
click at [813, 235] on icon at bounding box center [816, 237] width 15 height 15
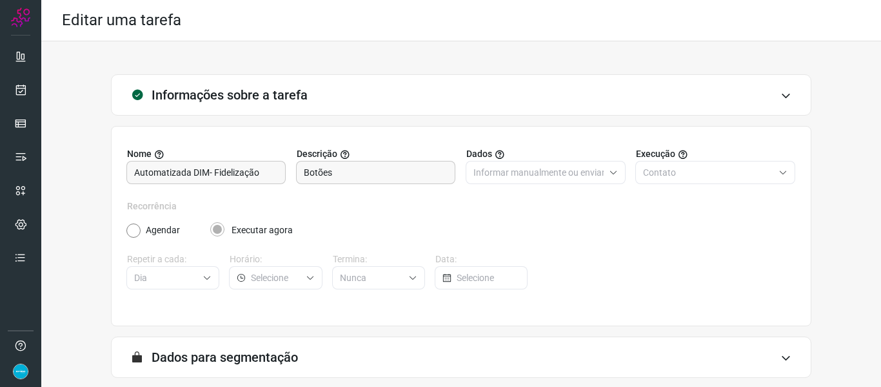
scroll to position [117, 0]
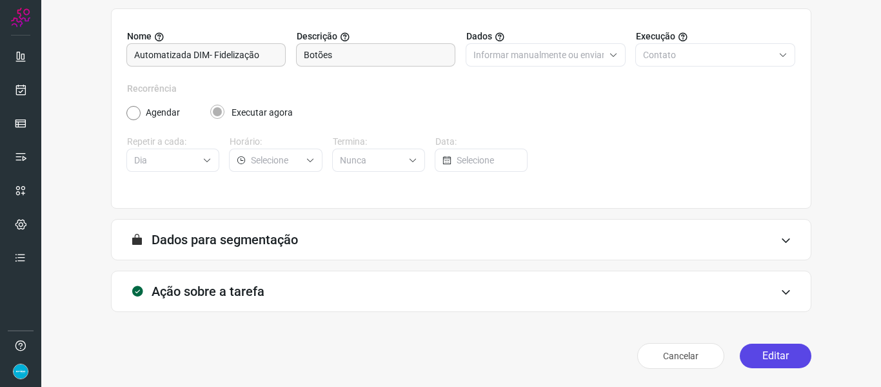
click at [789, 356] on button "Editar" at bounding box center [776, 355] width 72 height 25
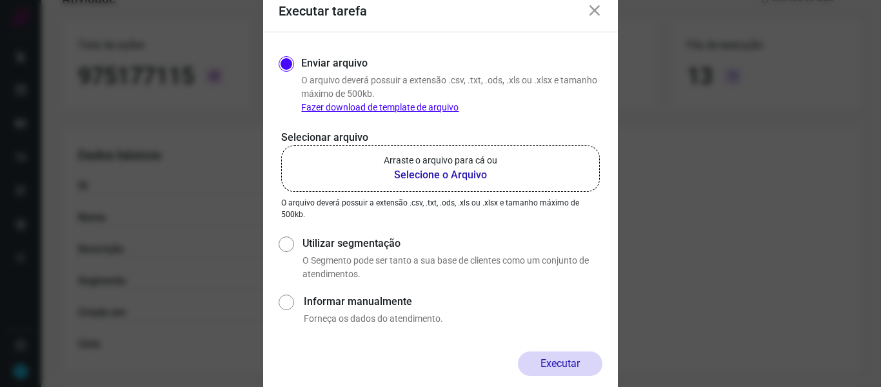
click at [441, 175] on b "Selecione o Arquivo" at bounding box center [441, 174] width 114 height 15
click at [0, 0] on input "Arraste o arquivo para cá ou Selecione o Arquivo" at bounding box center [0, 0] width 0 height 0
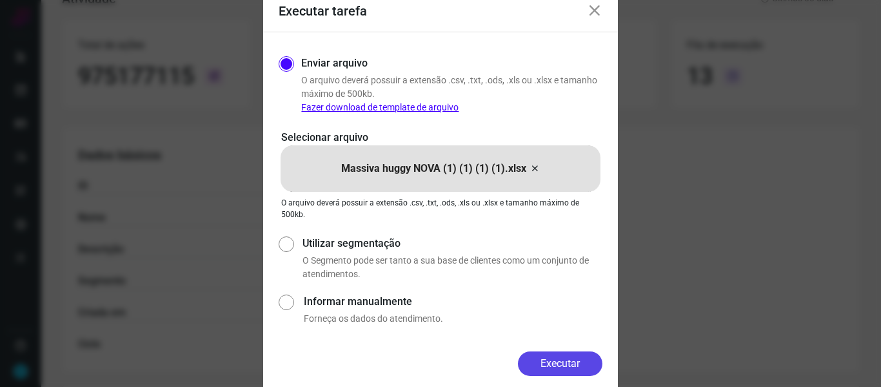
click at [582, 357] on button "Executar" at bounding box center [560, 363] width 85 height 25
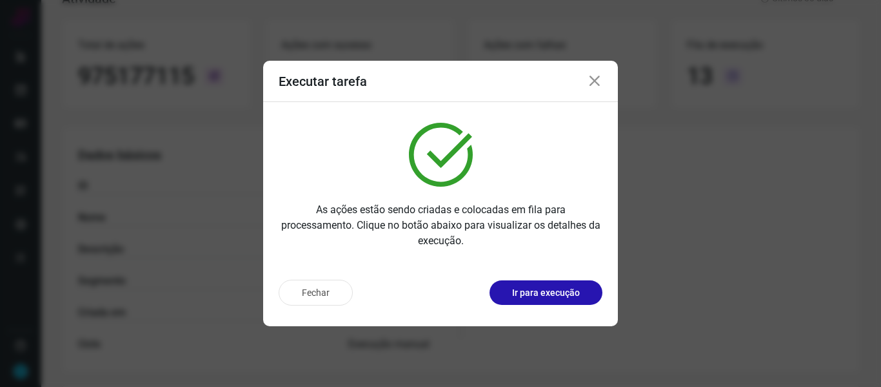
click at [591, 77] on icon at bounding box center [594, 81] width 15 height 15
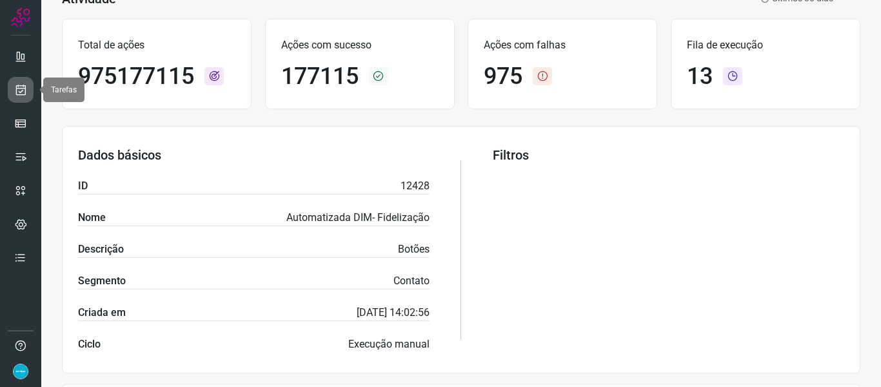
click at [21, 91] on icon at bounding box center [21, 89] width 14 height 13
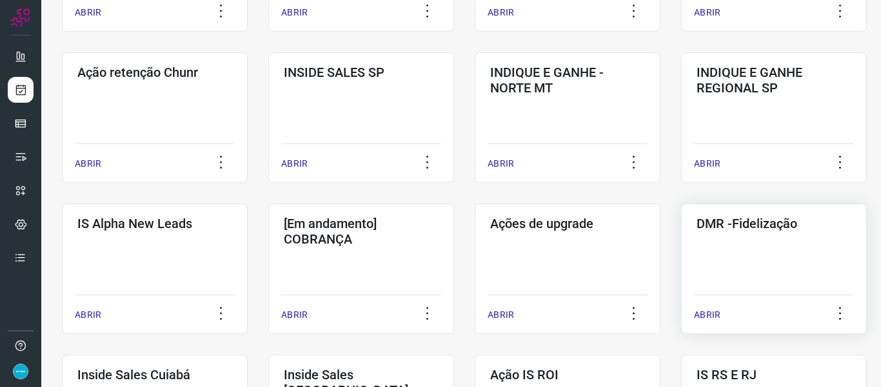
click at [710, 311] on p "ABRIR" at bounding box center [707, 315] width 26 height 14
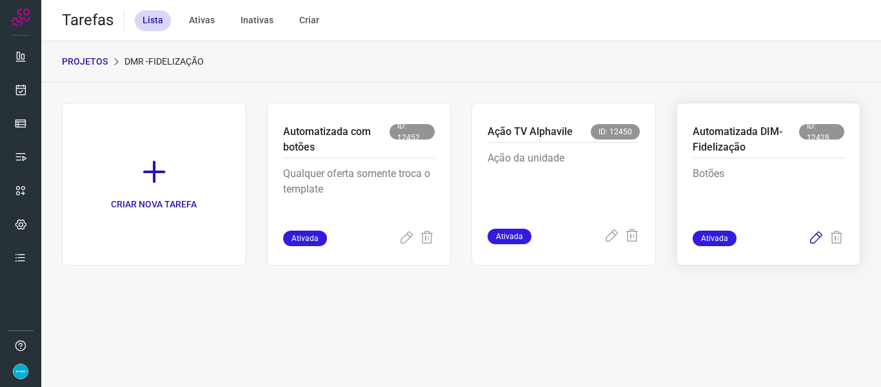
click at [816, 237] on icon at bounding box center [816, 237] width 15 height 15
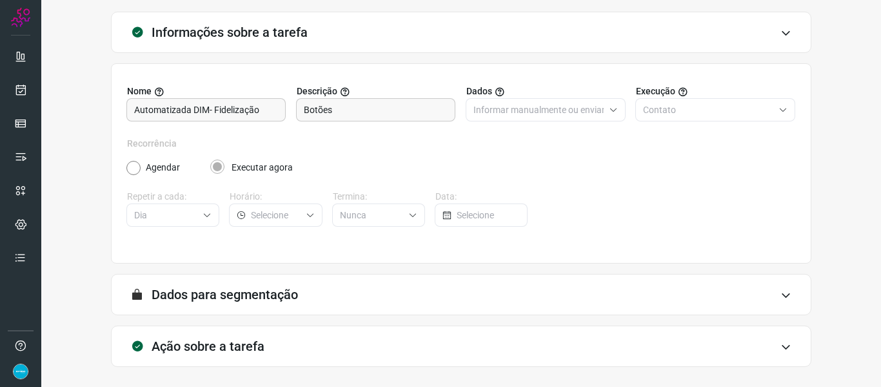
scroll to position [117, 0]
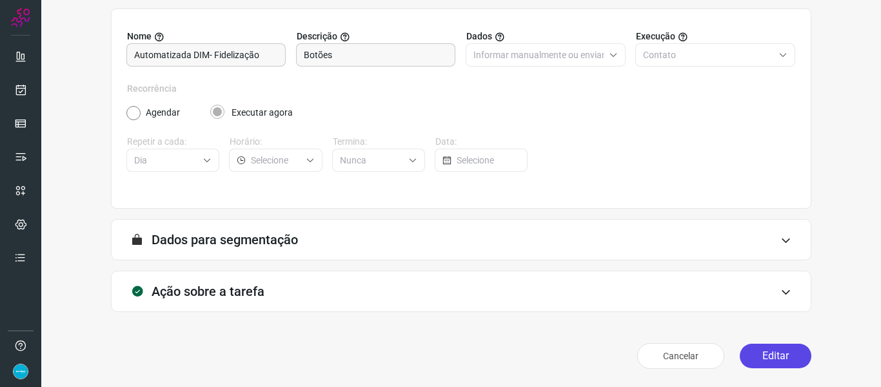
click at [772, 360] on button "Editar" at bounding box center [776, 355] width 72 height 25
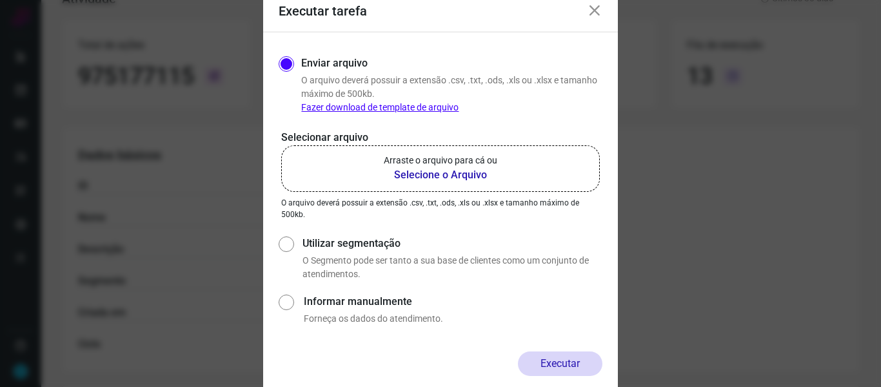
click at [442, 179] on b "Selecione o Arquivo" at bounding box center [441, 174] width 114 height 15
click at [0, 0] on input "Arraste o arquivo para cá ou Selecione o Arquivo" at bounding box center [0, 0] width 0 height 0
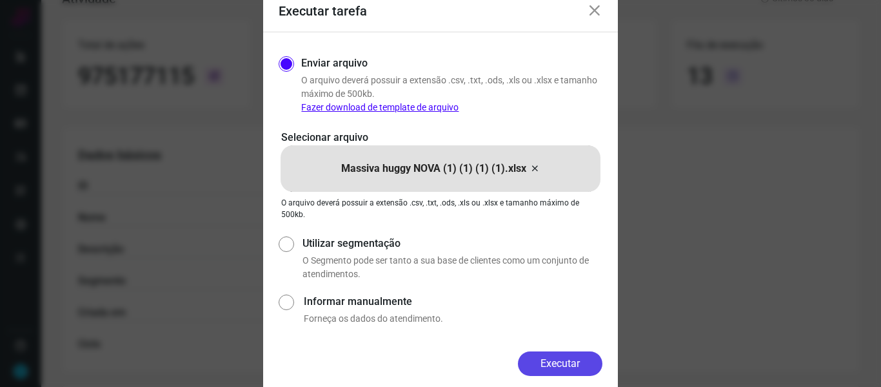
click at [585, 365] on button "Executar" at bounding box center [560, 363] width 85 height 25
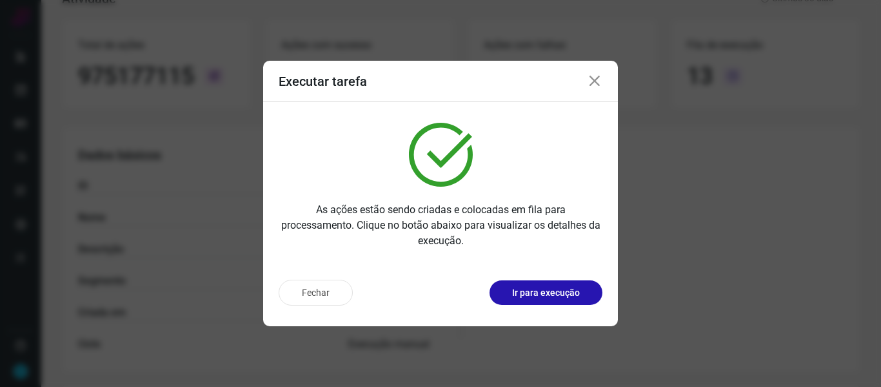
click at [595, 81] on icon at bounding box center [594, 81] width 15 height 15
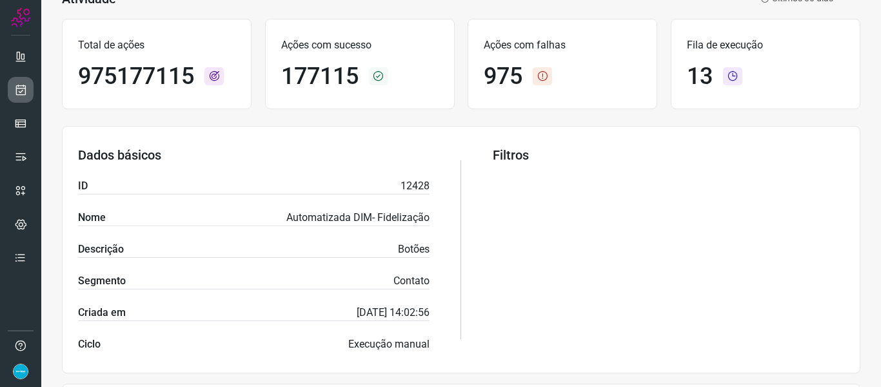
click at [22, 83] on icon at bounding box center [21, 89] width 14 height 13
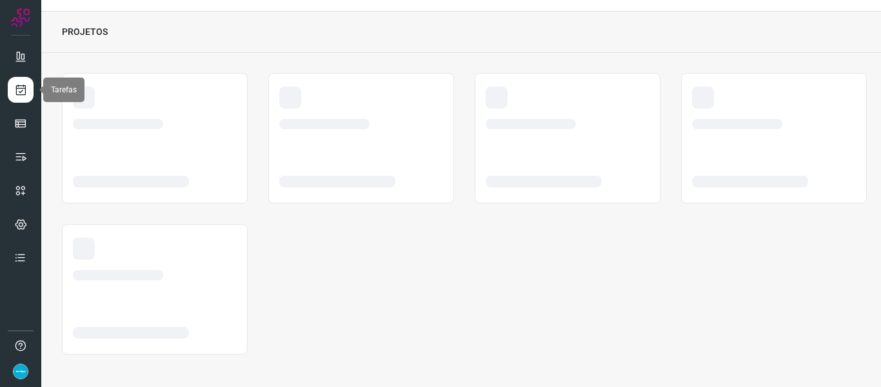
scroll to position [30, 0]
